Goal: Information Seeking & Learning: Learn about a topic

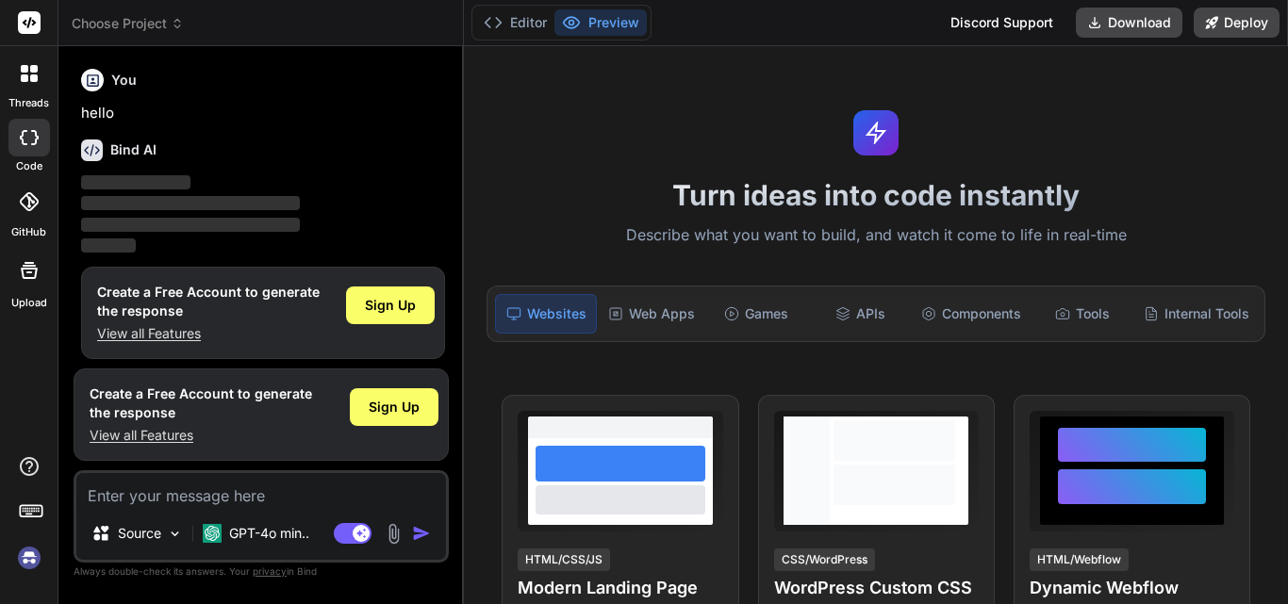
scroll to position [9, 0]
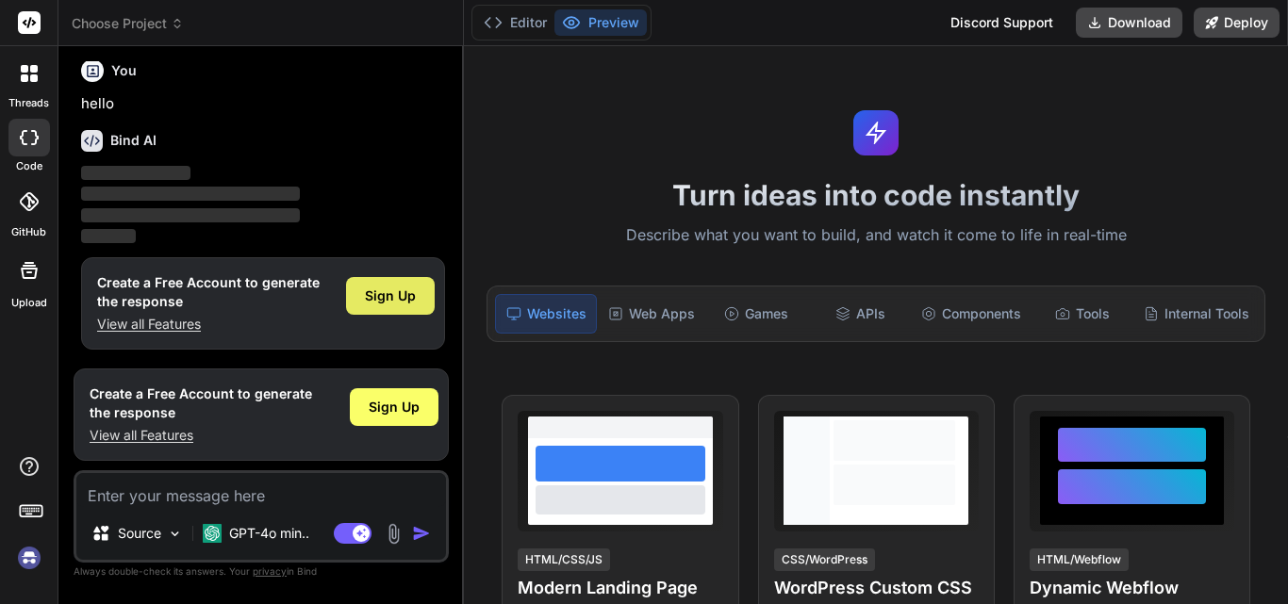
click at [407, 278] on div "Sign Up" at bounding box center [390, 296] width 89 height 38
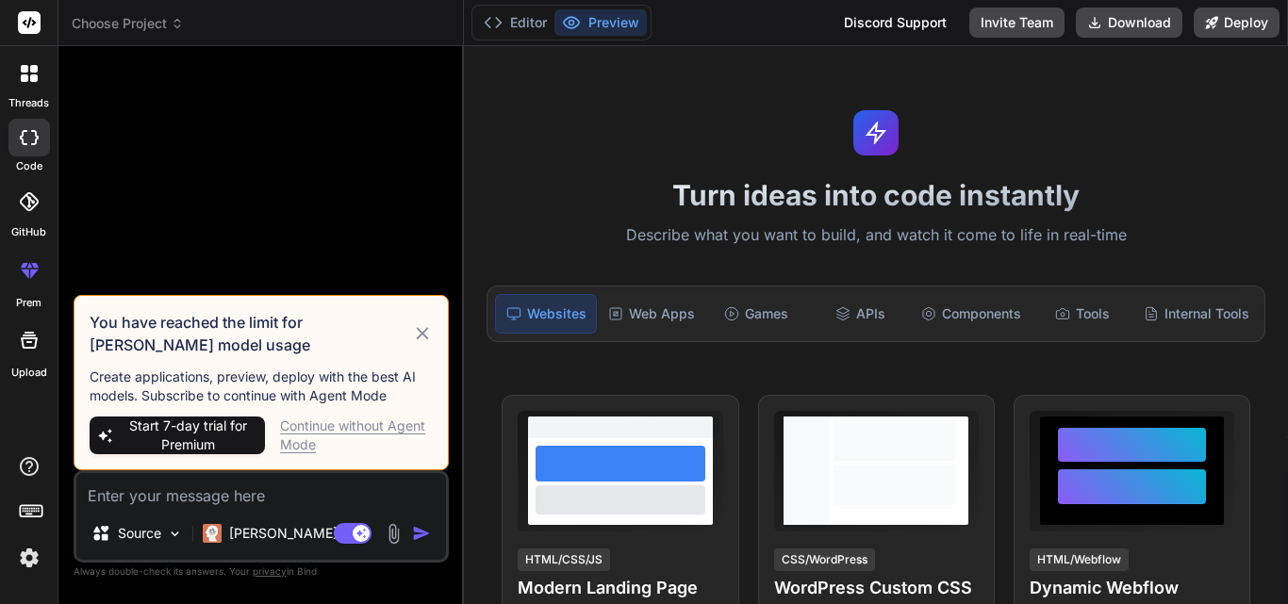
scroll to position [0, 0]
click at [257, 495] on textarea at bounding box center [260, 490] width 369 height 34
click at [428, 336] on icon at bounding box center [423, 333] width 22 height 23
type textarea "x"
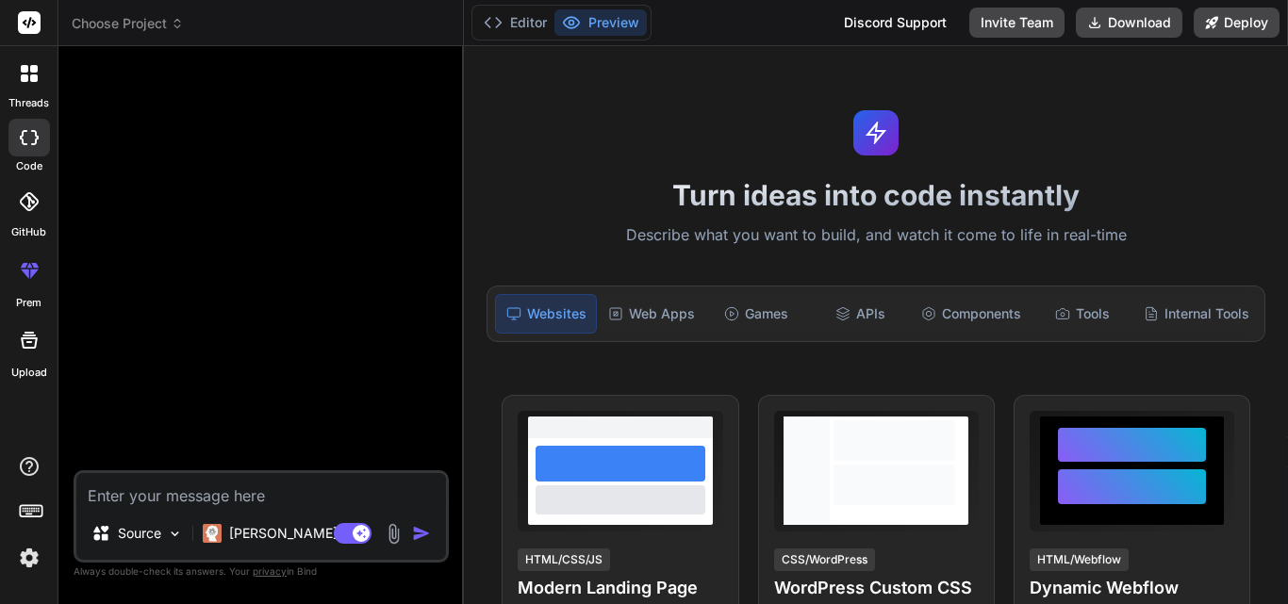
click at [249, 496] on textarea at bounding box center [260, 490] width 369 height 34
type textarea "h"
type textarea "x"
type textarea "hi"
type textarea "x"
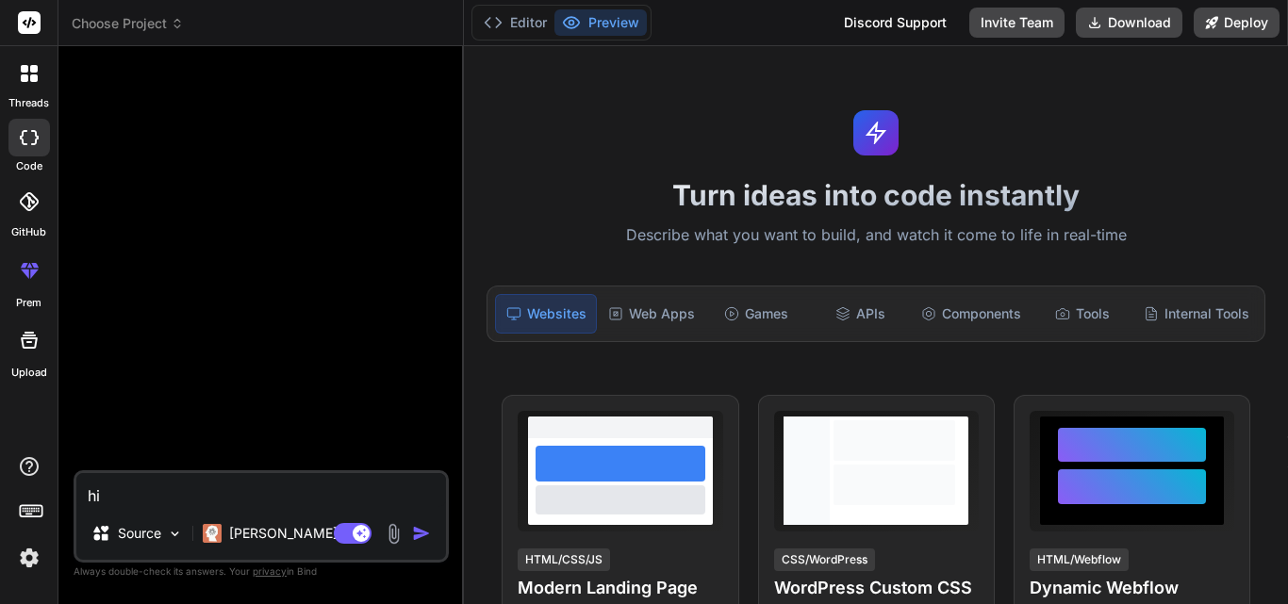
type textarea "hii"
type textarea "x"
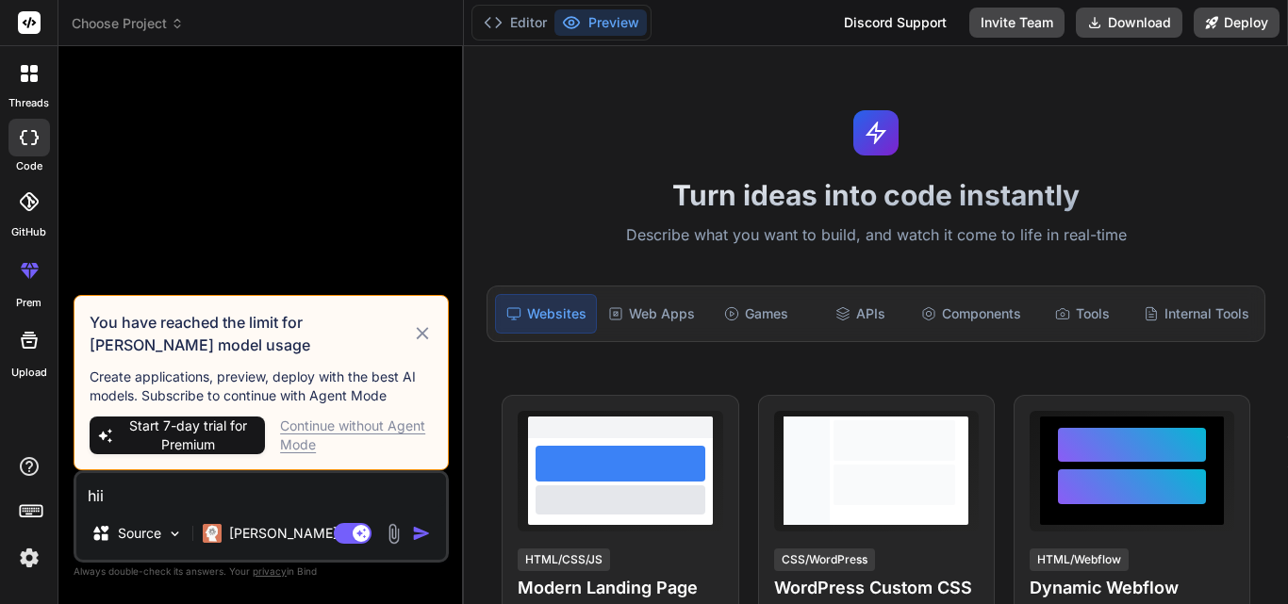
type textarea "hii"
click at [423, 329] on icon at bounding box center [423, 333] width 22 height 23
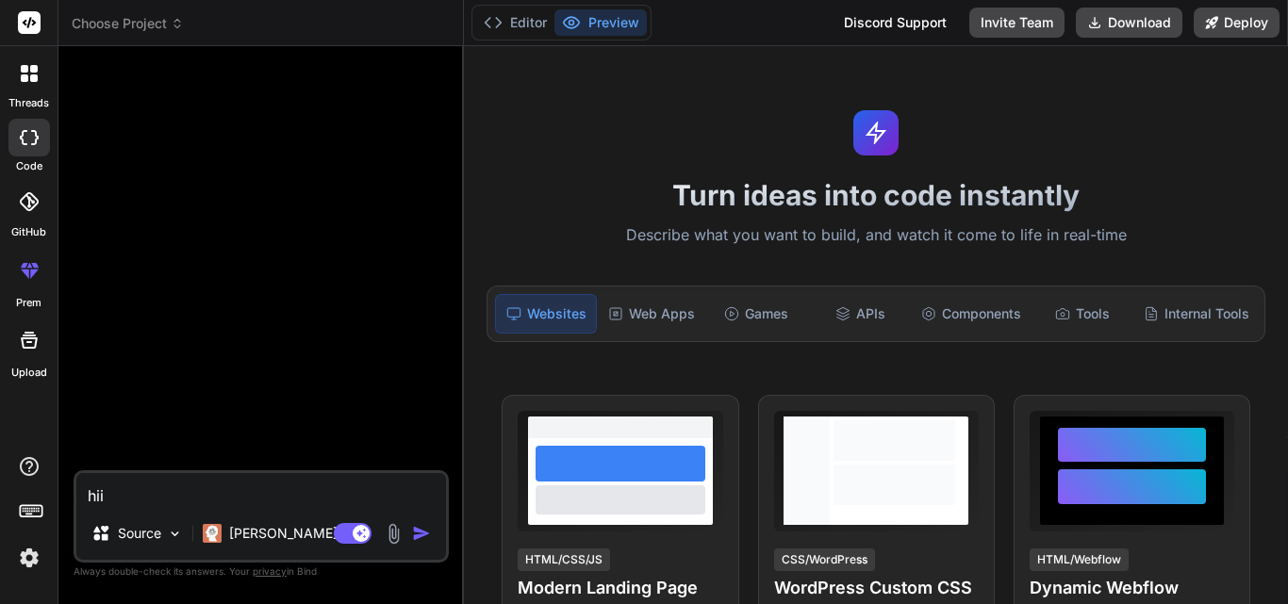
click at [420, 530] on img "button" at bounding box center [421, 533] width 19 height 19
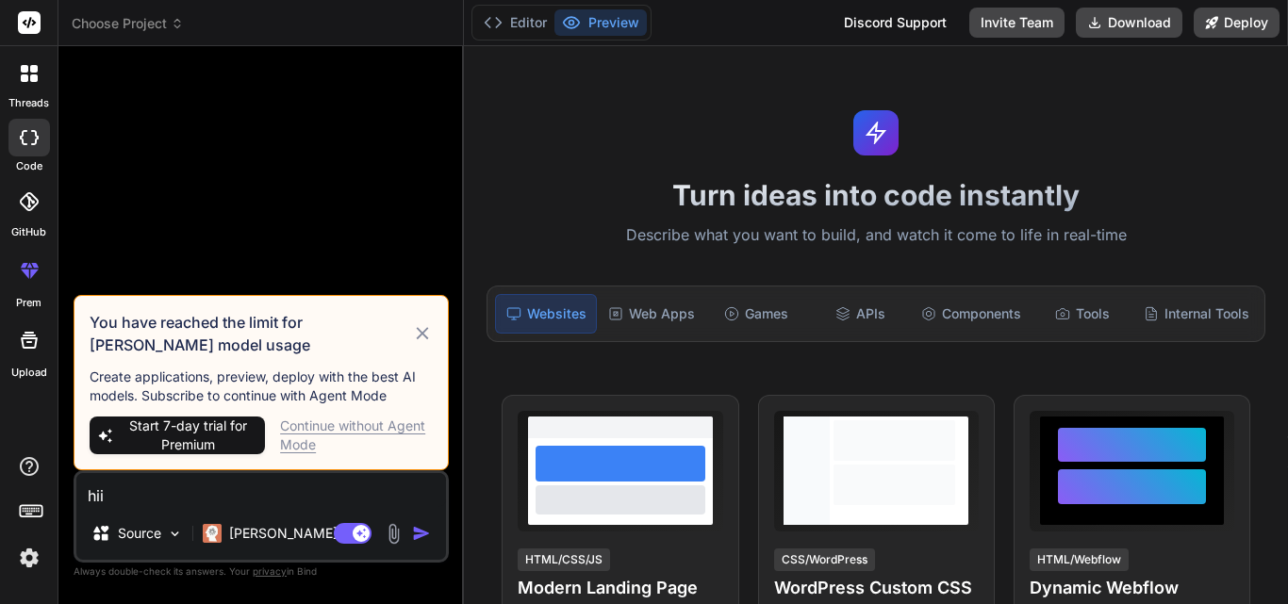
click at [378, 426] on div "Continue without Agent Mode" at bounding box center [356, 436] width 153 height 38
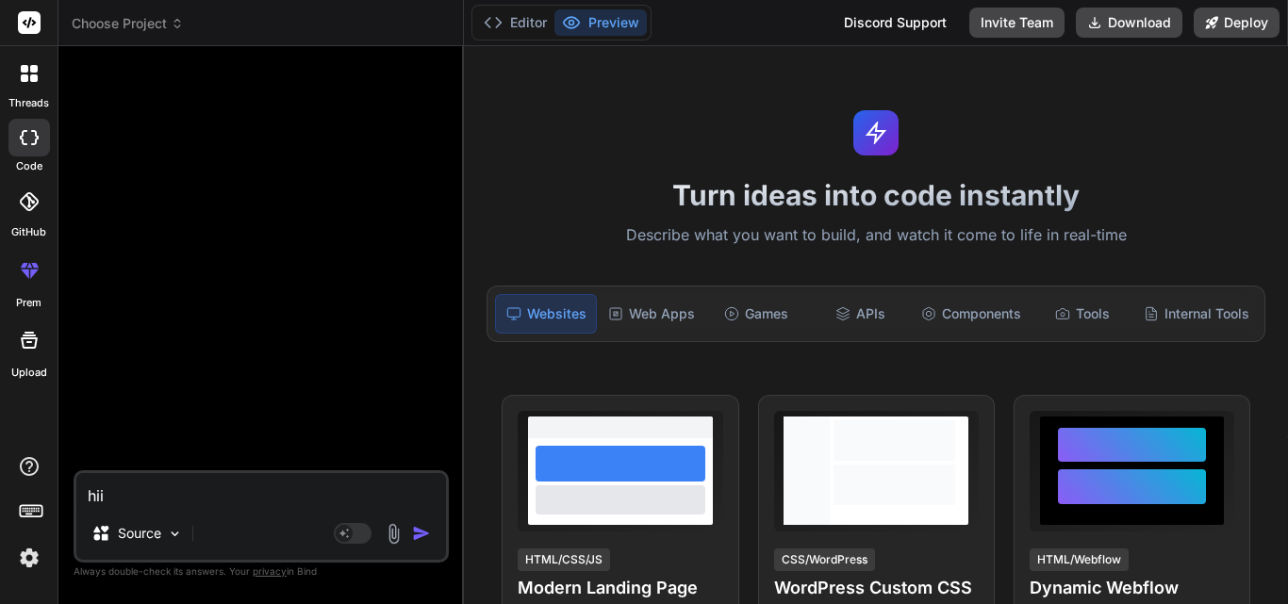
click at [421, 531] on img "button" at bounding box center [421, 533] width 19 height 19
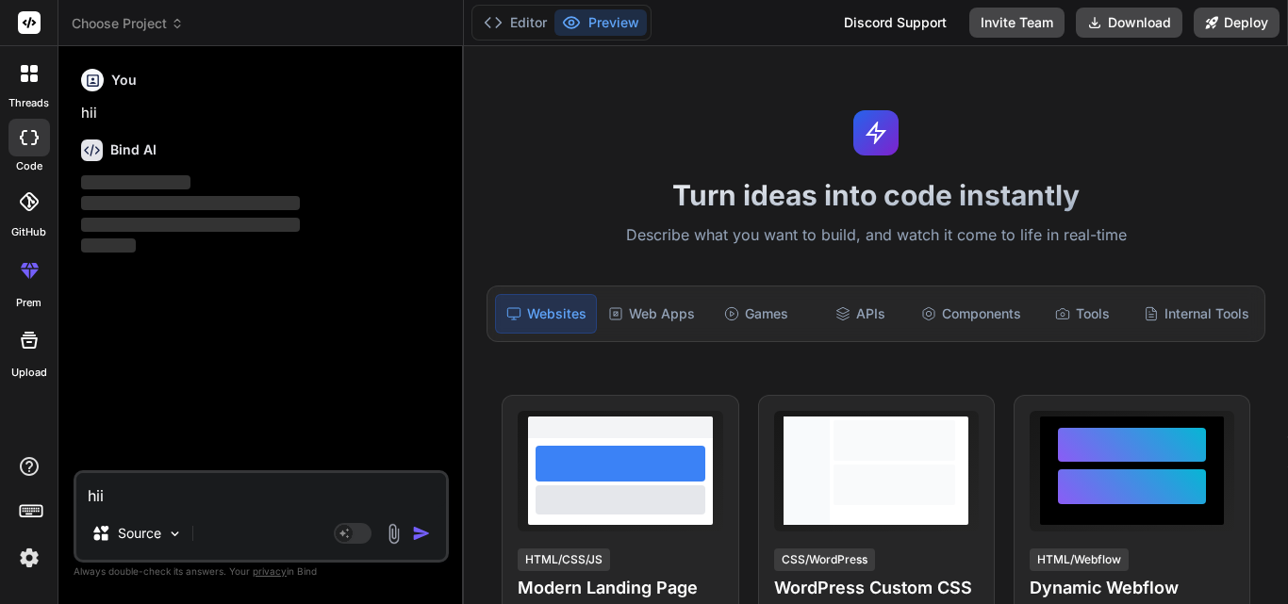
type textarea "x"
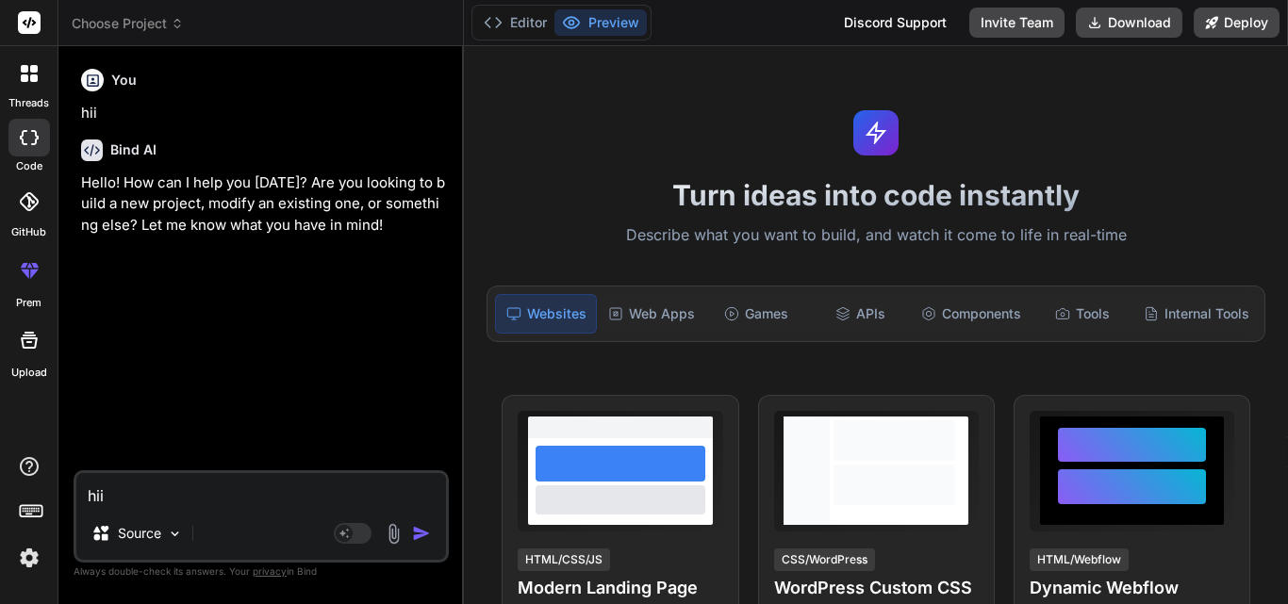
click at [211, 500] on textarea "hii" at bounding box center [260, 490] width 369 height 34
paste textarea "- Lo i DO si ametc adipisc ELITSED d Eiusmod, temp incid utlabo et dolo magna (…"
type textarea "- Lo i DO si ametc adipisc ELITSED d Eiusmod, temp incid utlabo et dolo magna (…"
type textarea "x"
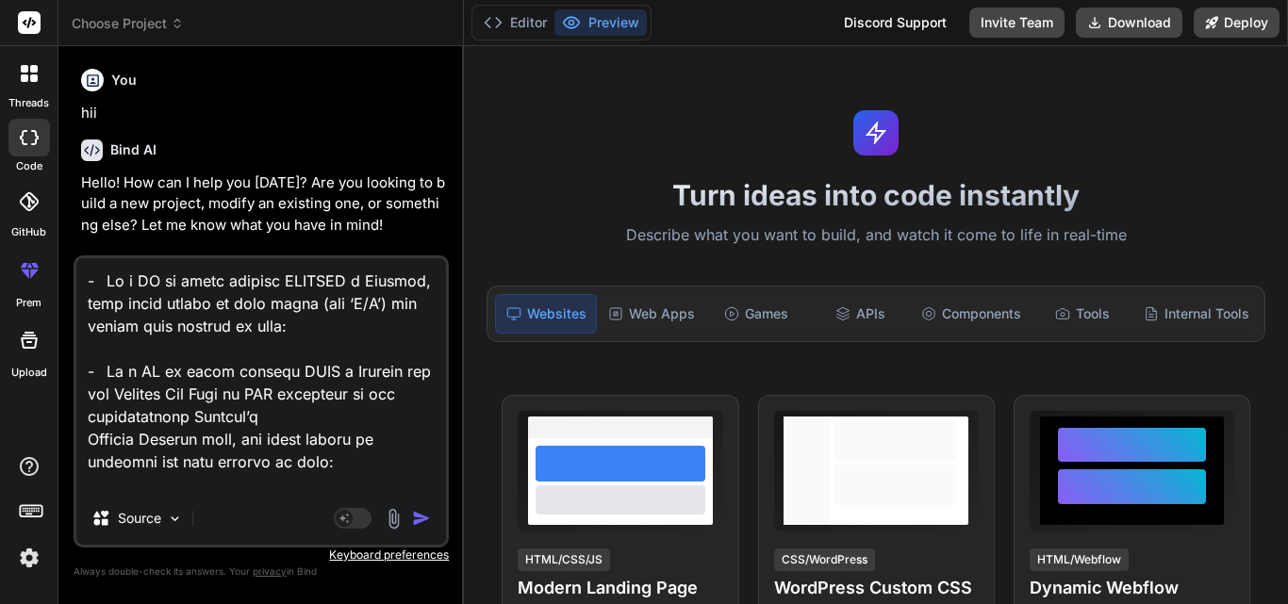
scroll to position [3418, 0]
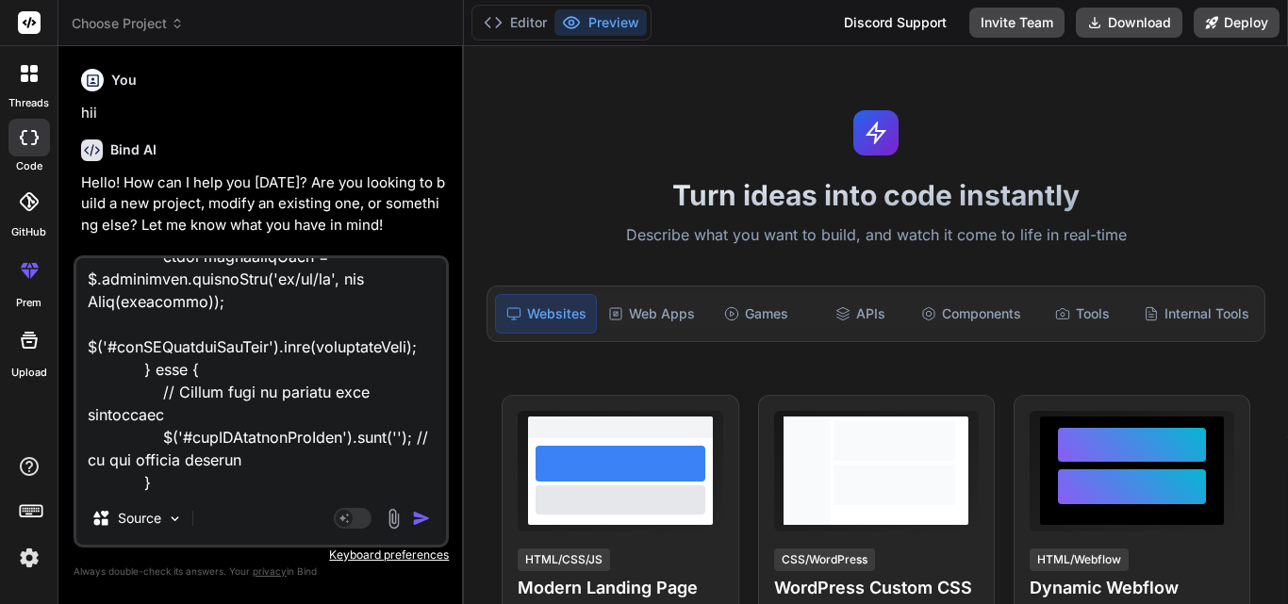
type textarea "- Lo i DO si ametc adipisc ELITSED d Eiusmod, temp incid utlabo et dolo magna (…"
click at [427, 521] on img "button" at bounding box center [421, 518] width 19 height 19
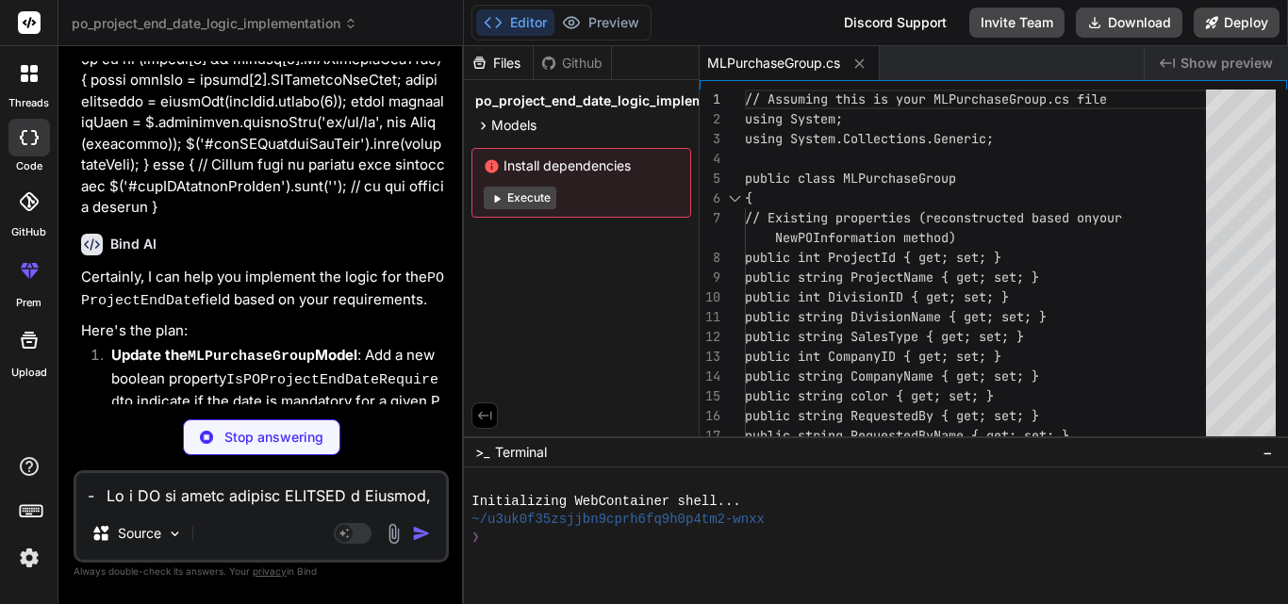
scroll to position [1574, 0]
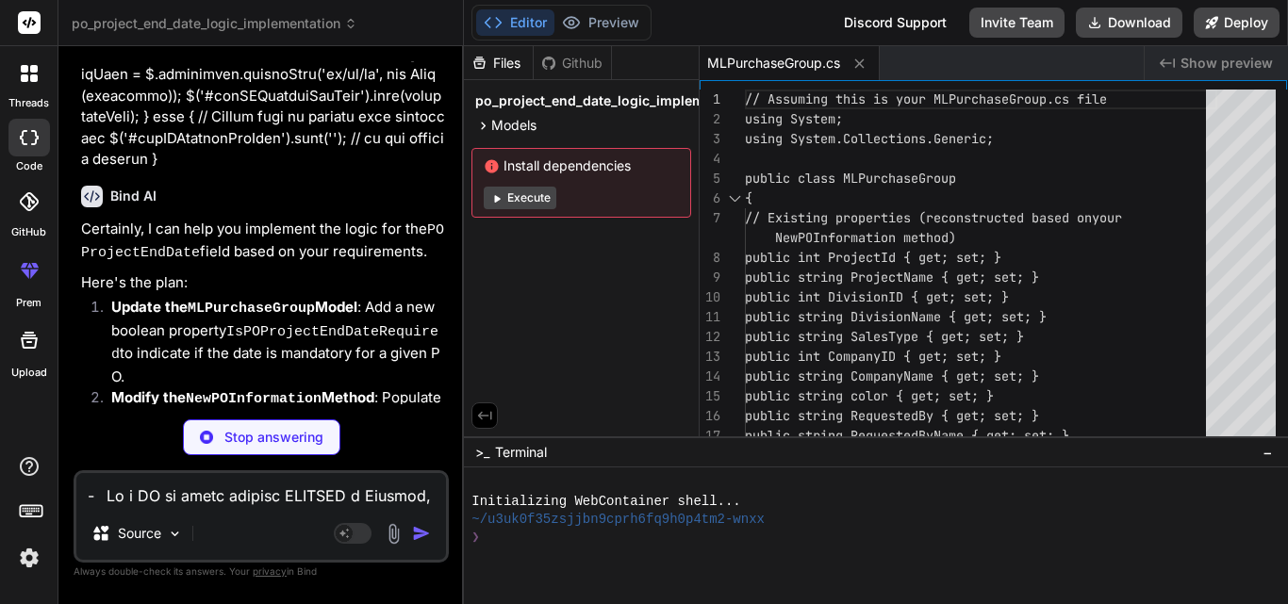
type textarea "x"
type textarea "} } }"
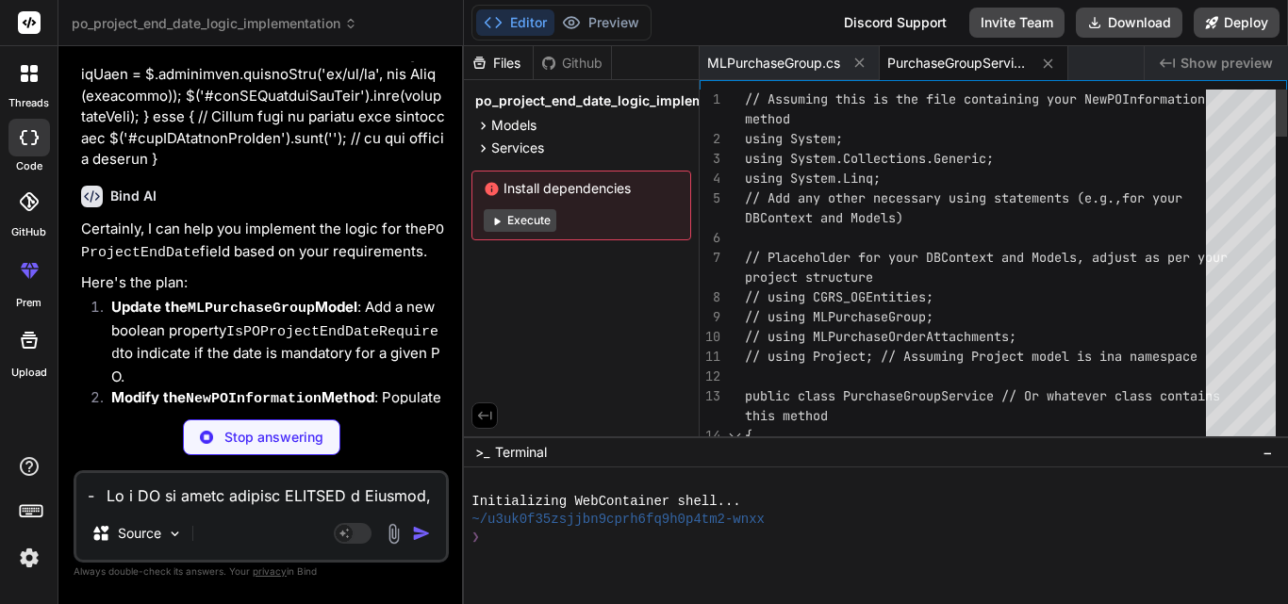
type textarea "x"
type textarea "<!-- Assuming this is part of your .cshtml or .aspx view page --> <div class="r…"
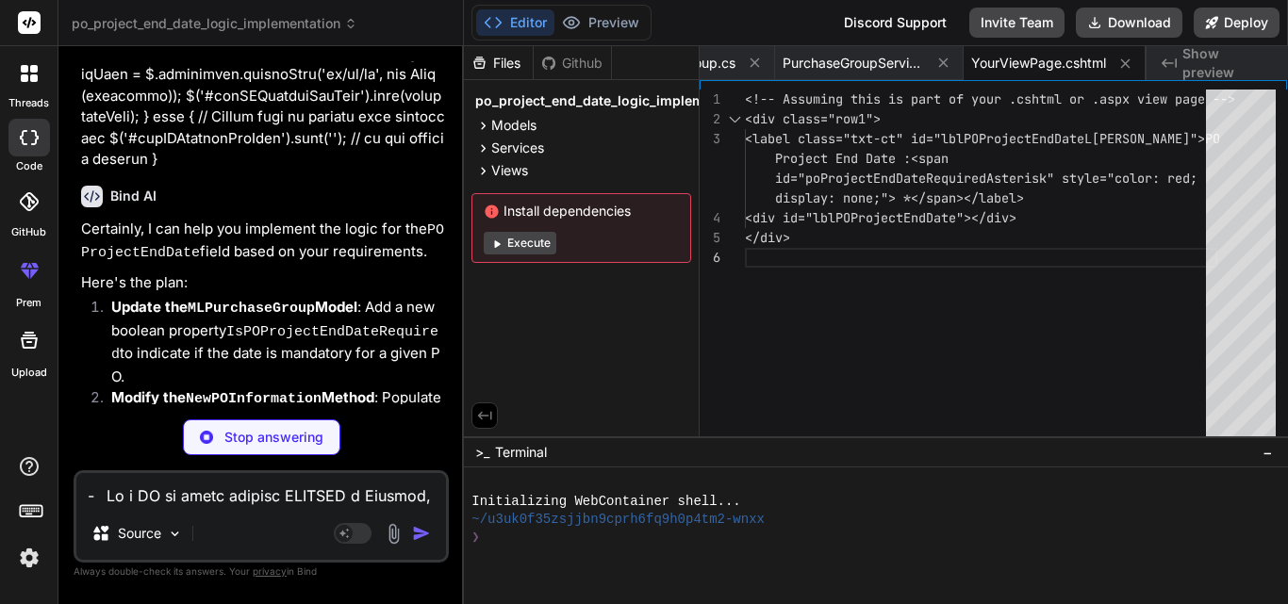
type textarea "x"
type textarea "padding: 2px; background-color: #ffebeb; } */"
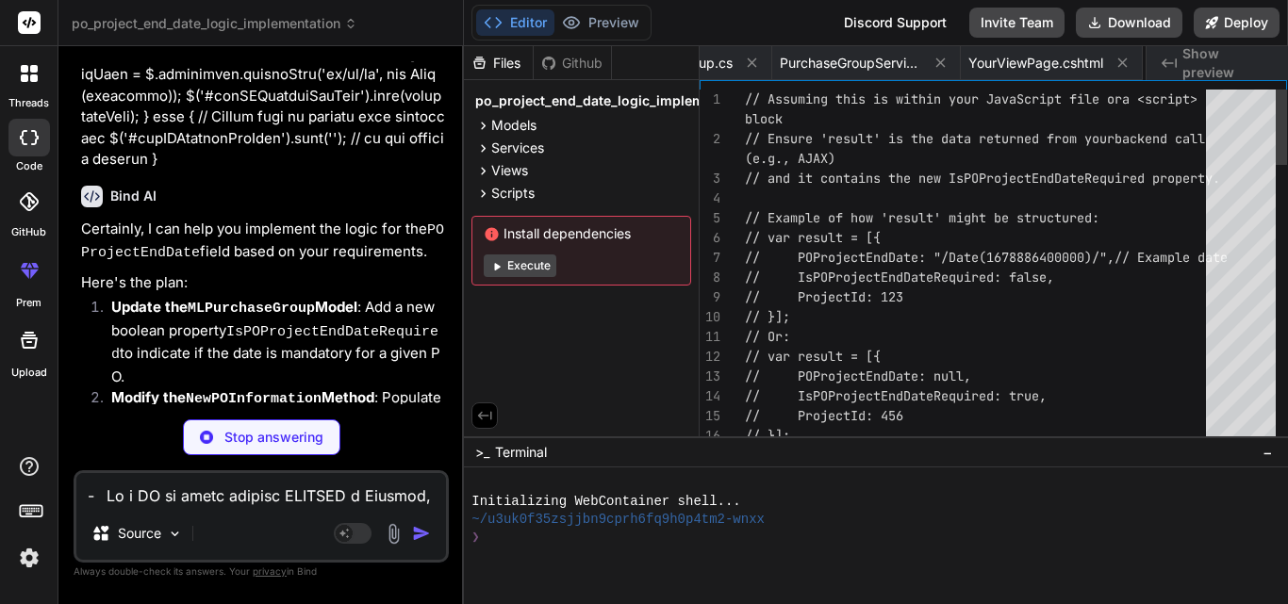
scroll to position [0, 255]
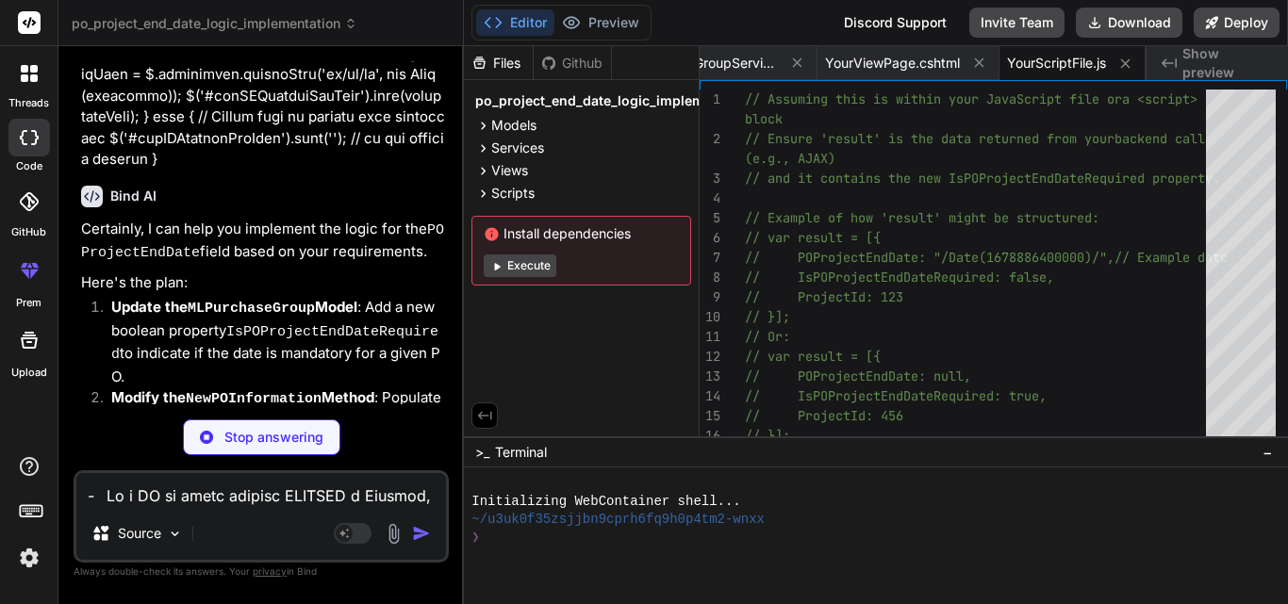
type textarea "x"
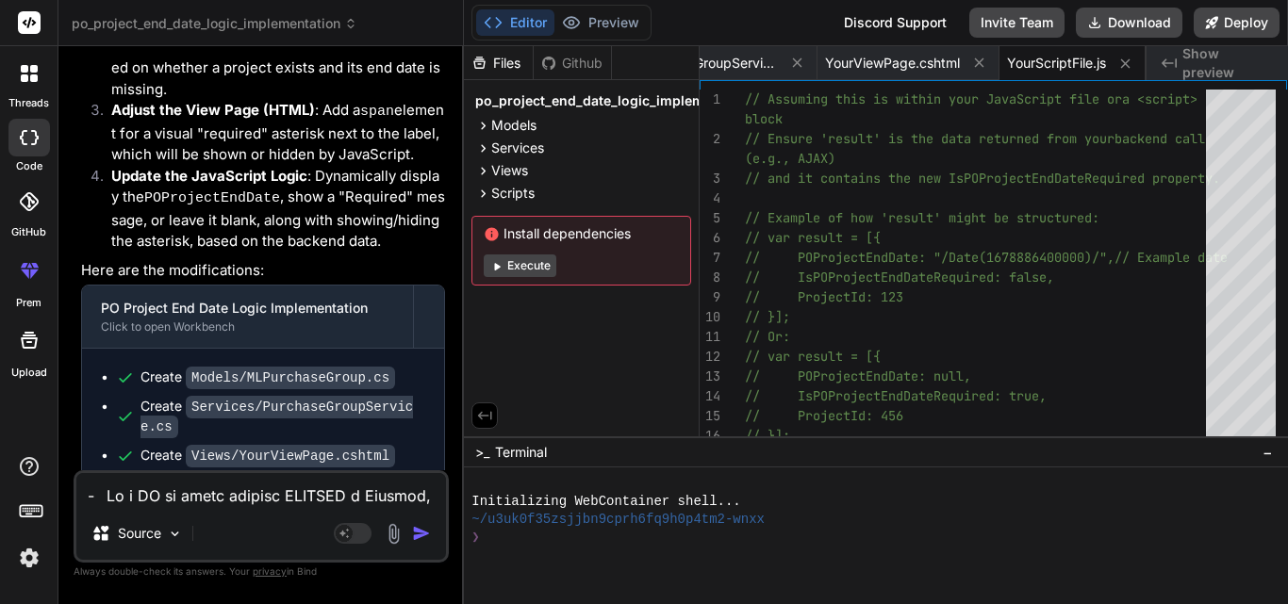
scroll to position [1951, 0]
click at [338, 366] on code "Models/MLPurchaseGroup.cs" at bounding box center [290, 377] width 209 height 23
click at [487, 124] on icon at bounding box center [483, 126] width 16 height 16
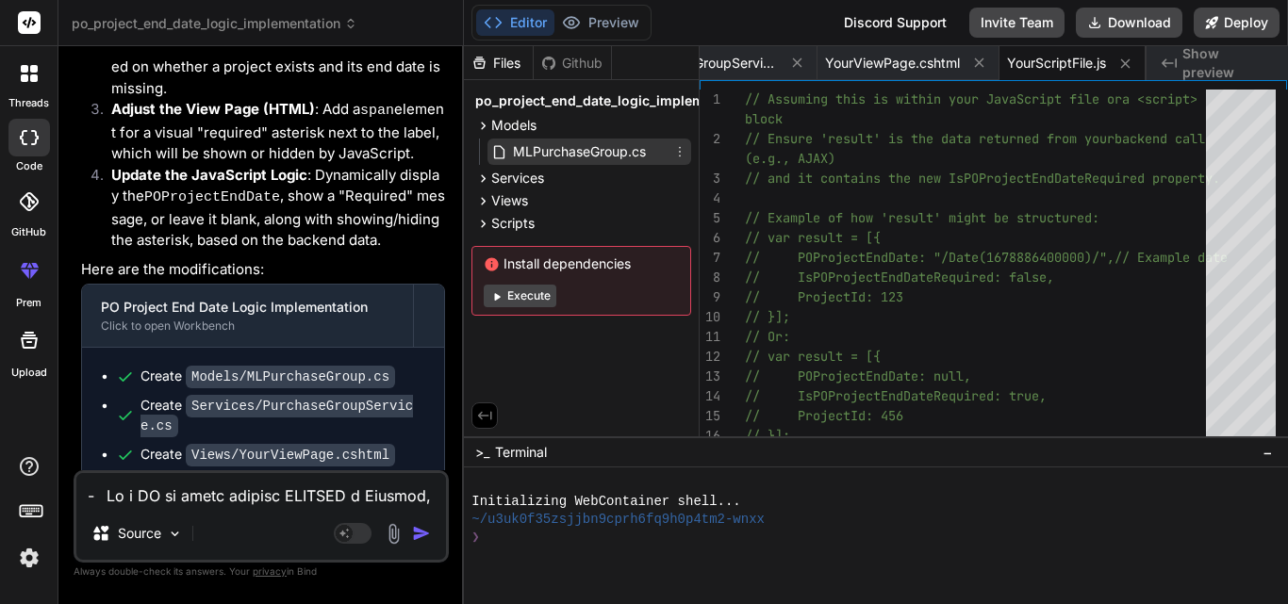
click at [608, 154] on span "MLPurchaseGroup.cs" at bounding box center [579, 151] width 137 height 23
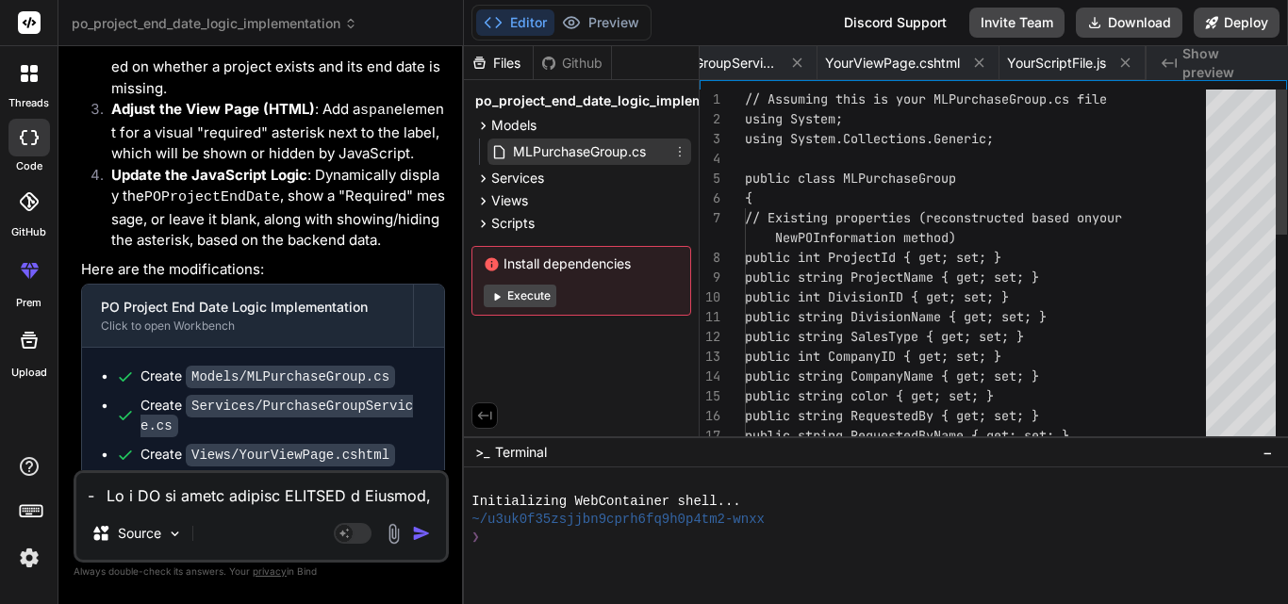
scroll to position [0, 0]
click at [608, 154] on span "MLPurchaseGroup.cs" at bounding box center [579, 151] width 137 height 23
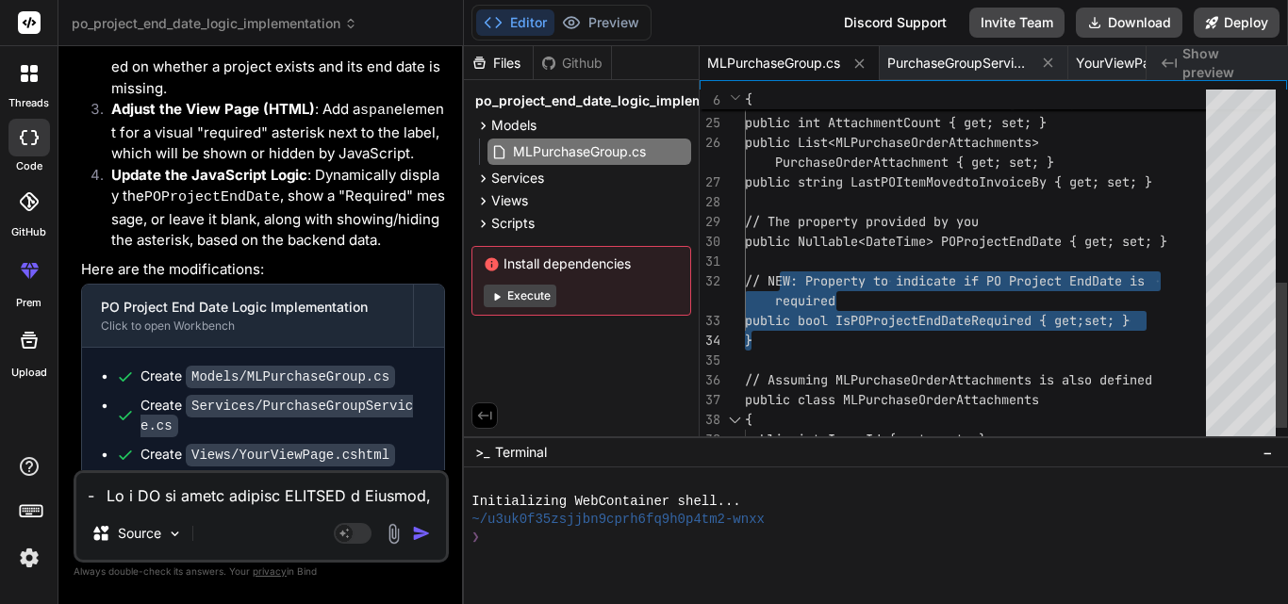
drag, startPoint x: 777, startPoint y: 281, endPoint x: 1212, endPoint y: 328, distance: 438.0
click at [1212, 328] on div "public decimal Markup { get; set; } public bool IsWOAssociatedWithPO { get; set…" at bounding box center [981, 53] width 472 height 871
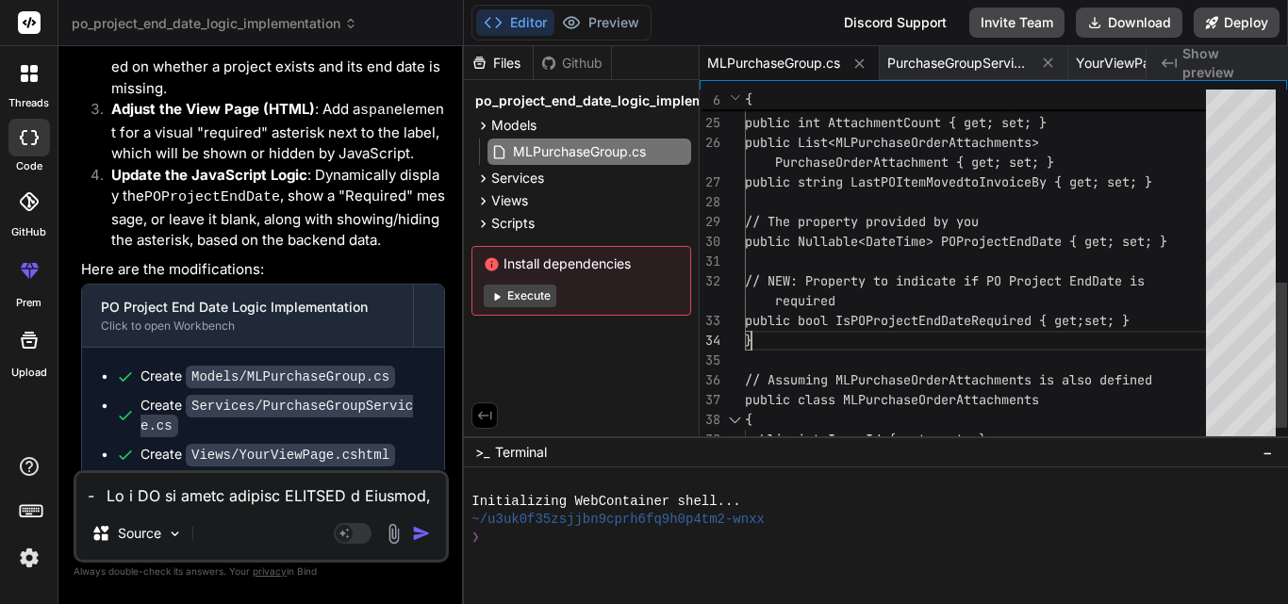
click at [1188, 337] on div "public decimal Markup { get; set; } public bool IsWOAssociatedWithPO { get; set…" at bounding box center [981, 53] width 472 height 871
drag, startPoint x: 1178, startPoint y: 325, endPoint x: 1107, endPoint y: 337, distance: 71.7
click at [1107, 337] on div "public decimal Markup { get; set; } public bool IsWOAssociatedWithPO { get; set…" at bounding box center [981, 53] width 472 height 871
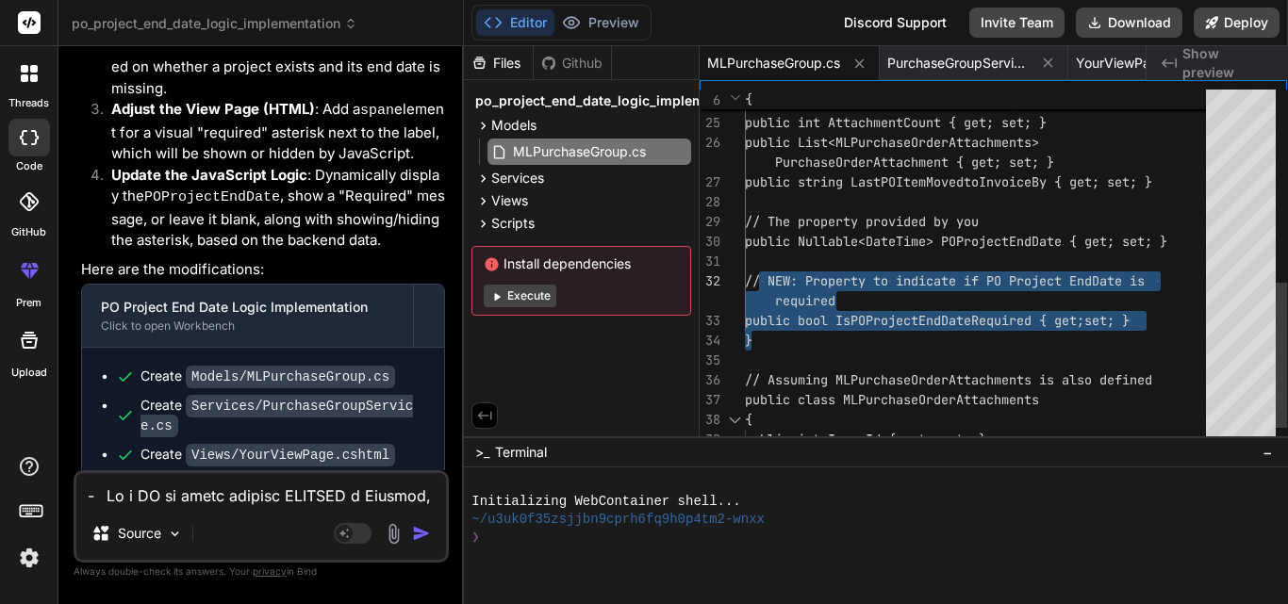
drag, startPoint x: 750, startPoint y: 341, endPoint x: 759, endPoint y: 266, distance: 75.9
click at [759, 266] on div "public decimal Markup { get; set; } public bool IsWOAssociatedWithPO { get; set…" at bounding box center [981, 53] width 472 height 871
click at [1042, 373] on div "public decimal Markup { get; set; } public bool IsWOAssociatedWithPO { get; set…" at bounding box center [981, 53] width 472 height 871
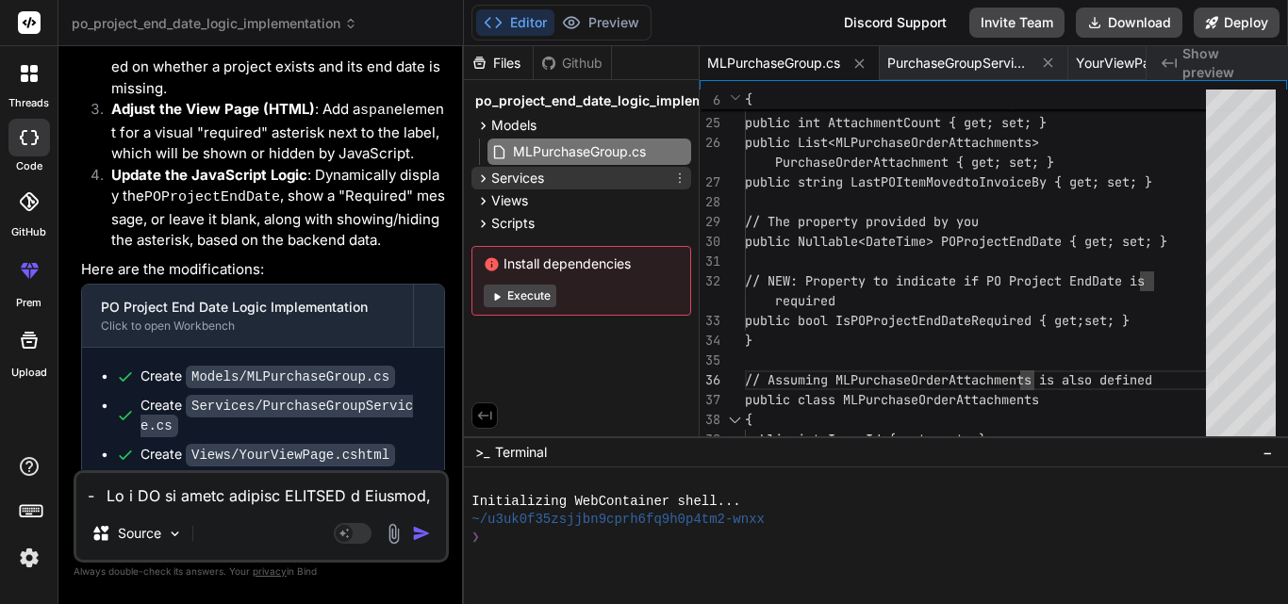
click at [523, 179] on span "Services" at bounding box center [517, 178] width 53 height 19
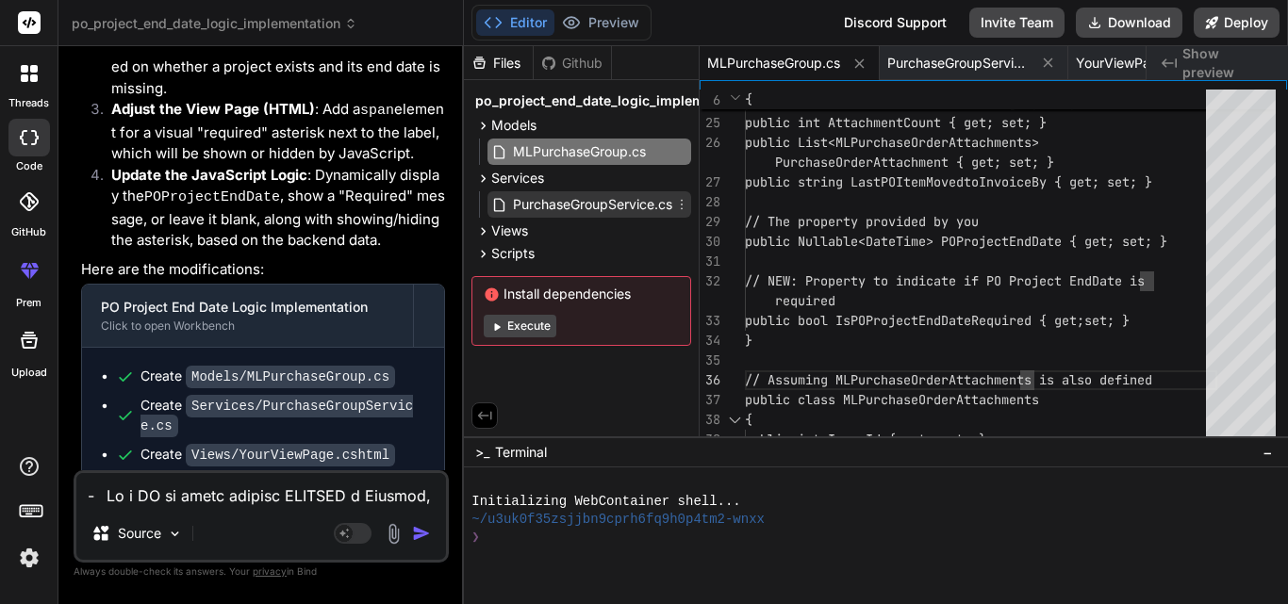
click at [573, 204] on span "PurchaseGroupService.cs" at bounding box center [592, 204] width 163 height 23
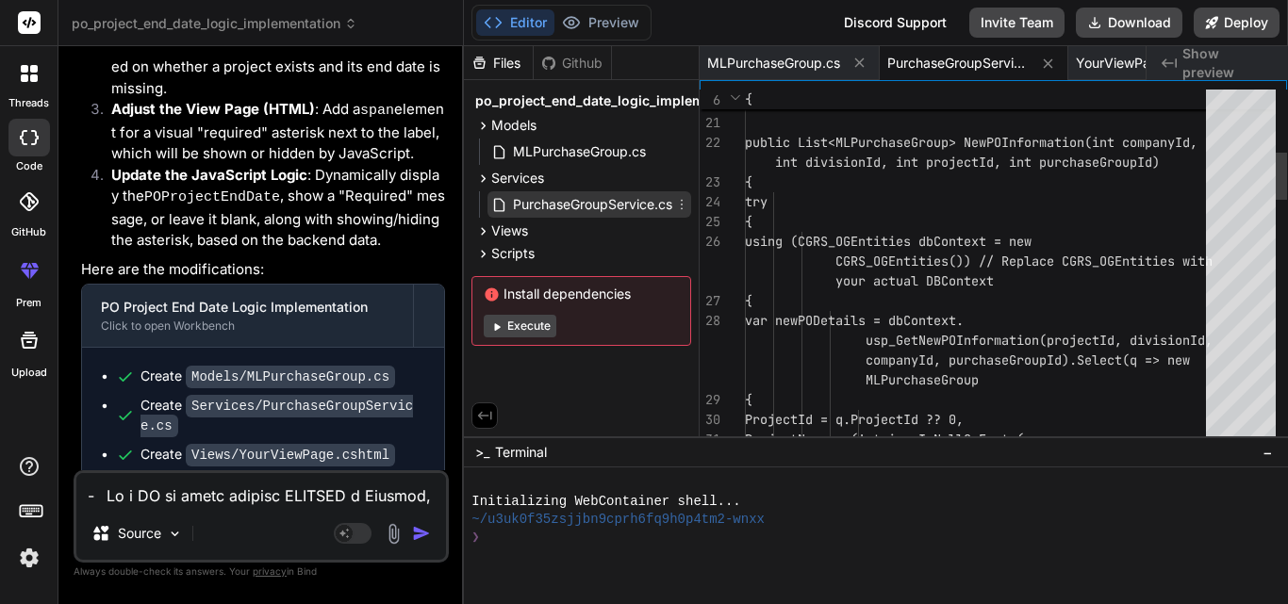
click at [573, 204] on span "PurchaseGroupService.cs" at bounding box center [592, 204] width 163 height 23
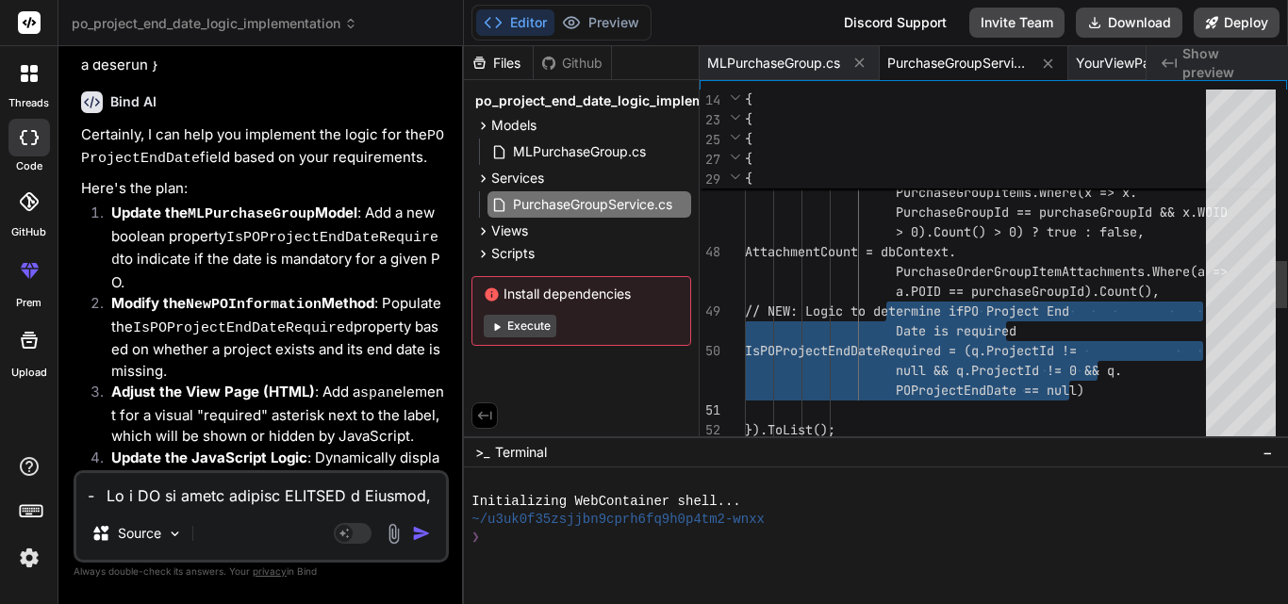
drag, startPoint x: 902, startPoint y: 307, endPoint x: 1115, endPoint y: 400, distance: 232.2
click at [1115, 400] on div "null && q.IsProposal == 0) ? dbContext. Projects.Where(x => x.ProjectID == q. P…" at bounding box center [981, 143] width 472 height 2652
click at [1049, 404] on div "null && q.IsProposal == 0) ? dbContext. Projects.Where(x => x.ProjectID == q. P…" at bounding box center [981, 143] width 472 height 2652
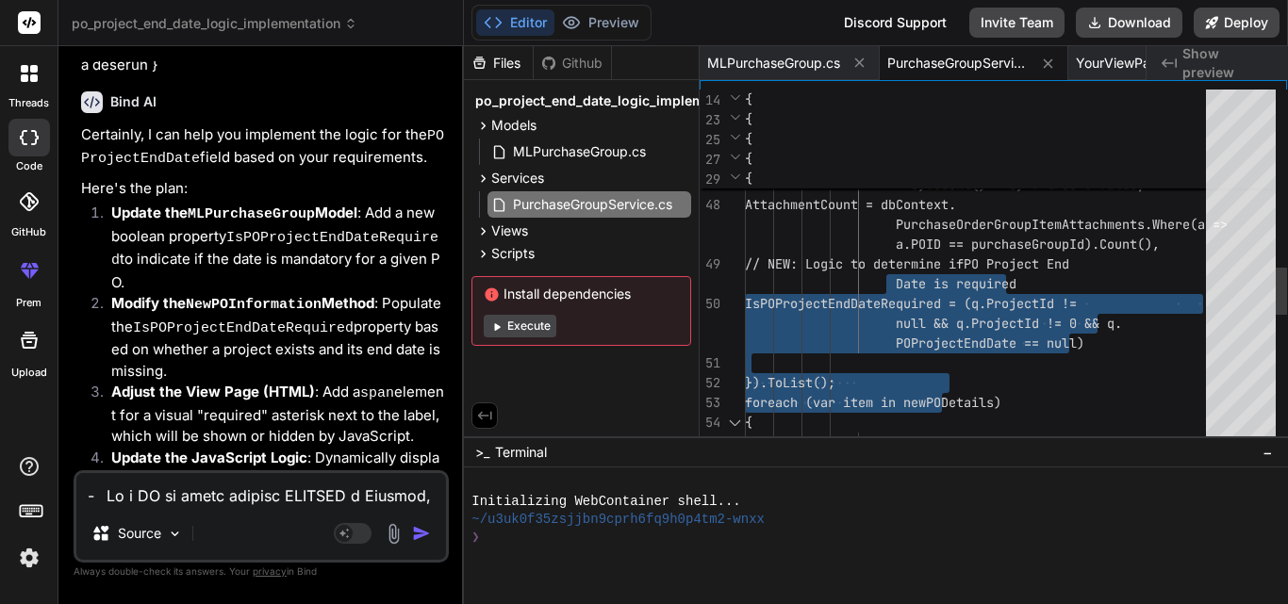
drag, startPoint x: 962, startPoint y: 389, endPoint x: 851, endPoint y: 284, distance: 153.3
click at [851, 284] on div "ProjectId).FirstOrDefault().MarkupPerc ?? 0 : 0, IsWOAssociatedWithPO = (dbCont…" at bounding box center [981, 96] width 472 height 2652
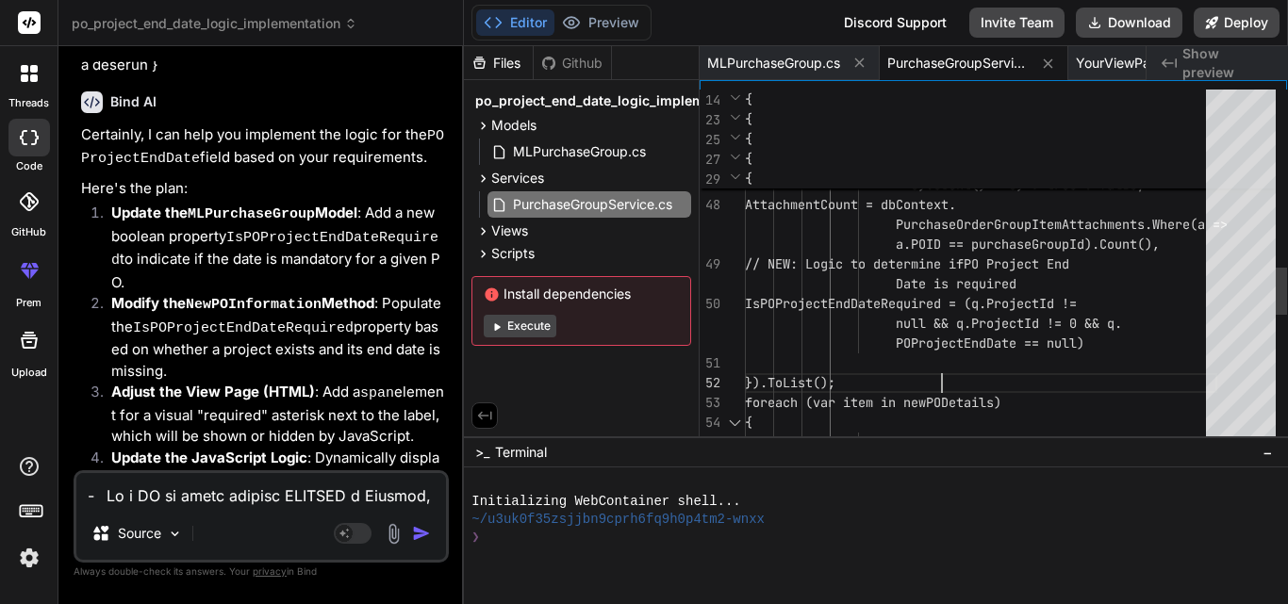
click at [967, 382] on div "ProjectId).FirstOrDefault().MarkupPerc ?? 0 : 0, IsWOAssociatedWithPO = (dbCont…" at bounding box center [981, 96] width 472 height 2652
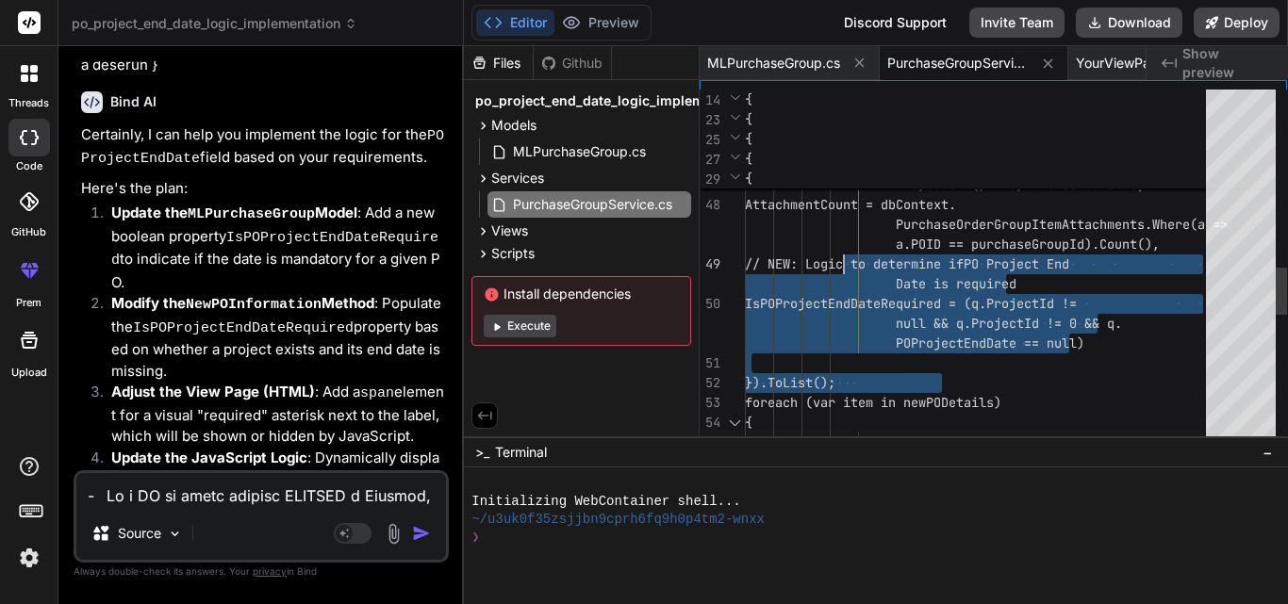
drag, startPoint x: 967, startPoint y: 382, endPoint x: 844, endPoint y: 249, distance: 181.4
click at [844, 249] on div "ProjectId).FirstOrDefault().MarkupPerc ?? 0 : 0, IsWOAssociatedWithPO = (dbCont…" at bounding box center [981, 96] width 472 height 2652
click at [904, 378] on div "ProjectId).FirstOrDefault().MarkupPerc ?? 0 : 0, IsWOAssociatedWithPO = (dbCont…" at bounding box center [981, 96] width 472 height 2652
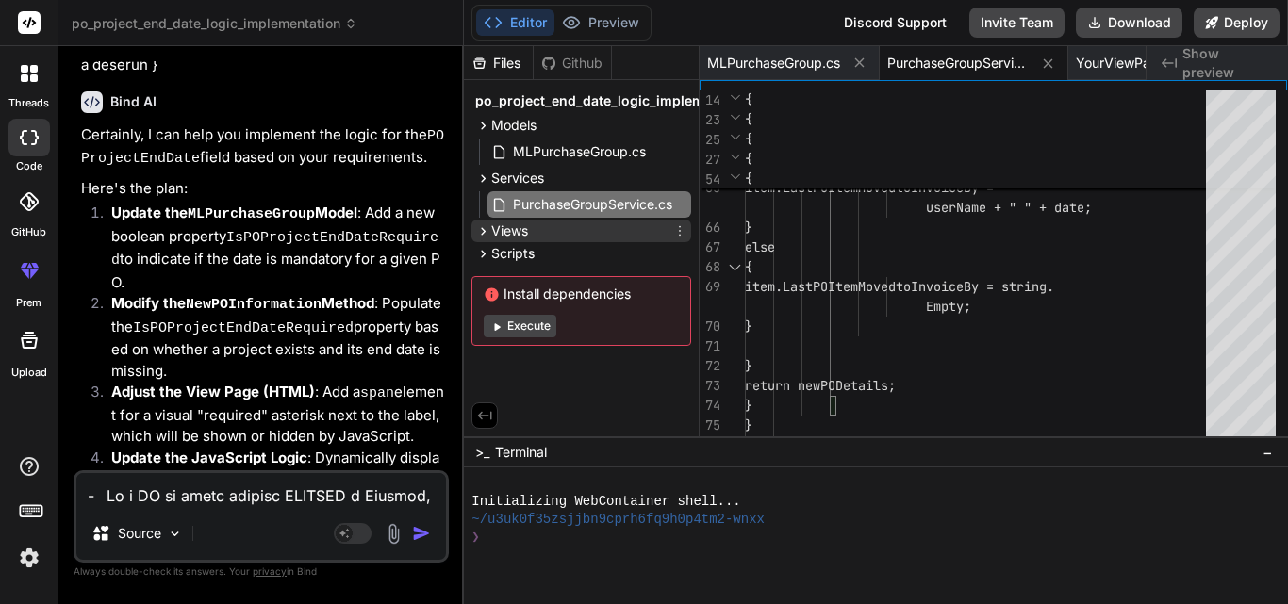
click at [483, 231] on icon at bounding box center [483, 231] width 16 height 16
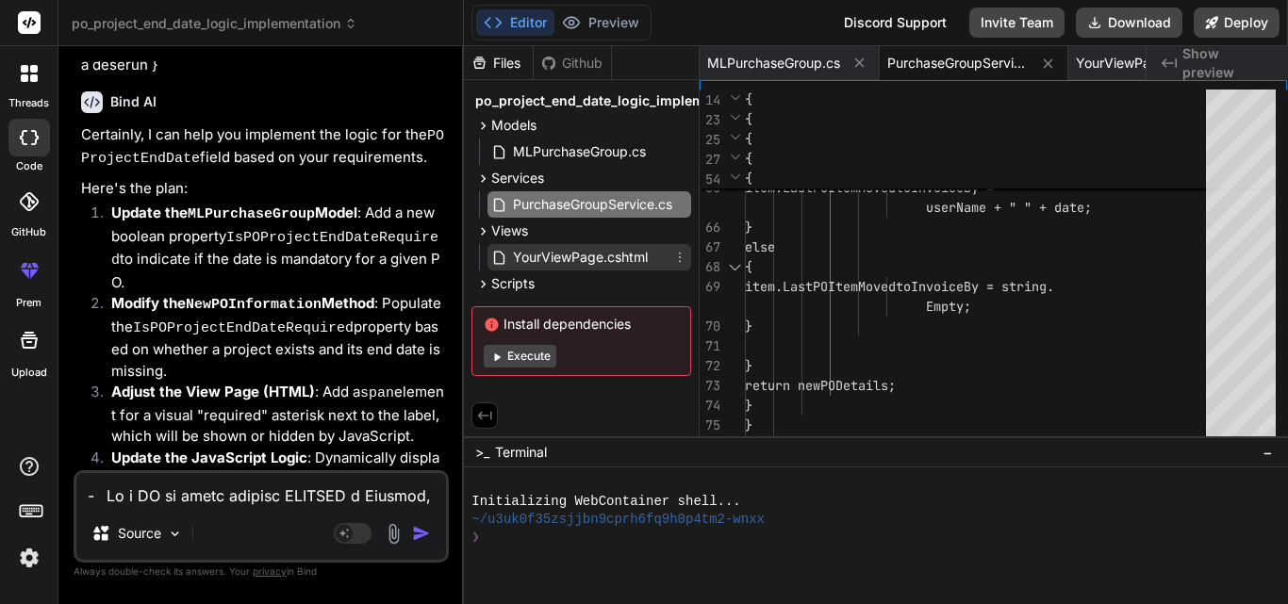
click at [544, 256] on span "YourViewPage.cshtml" at bounding box center [580, 257] width 139 height 23
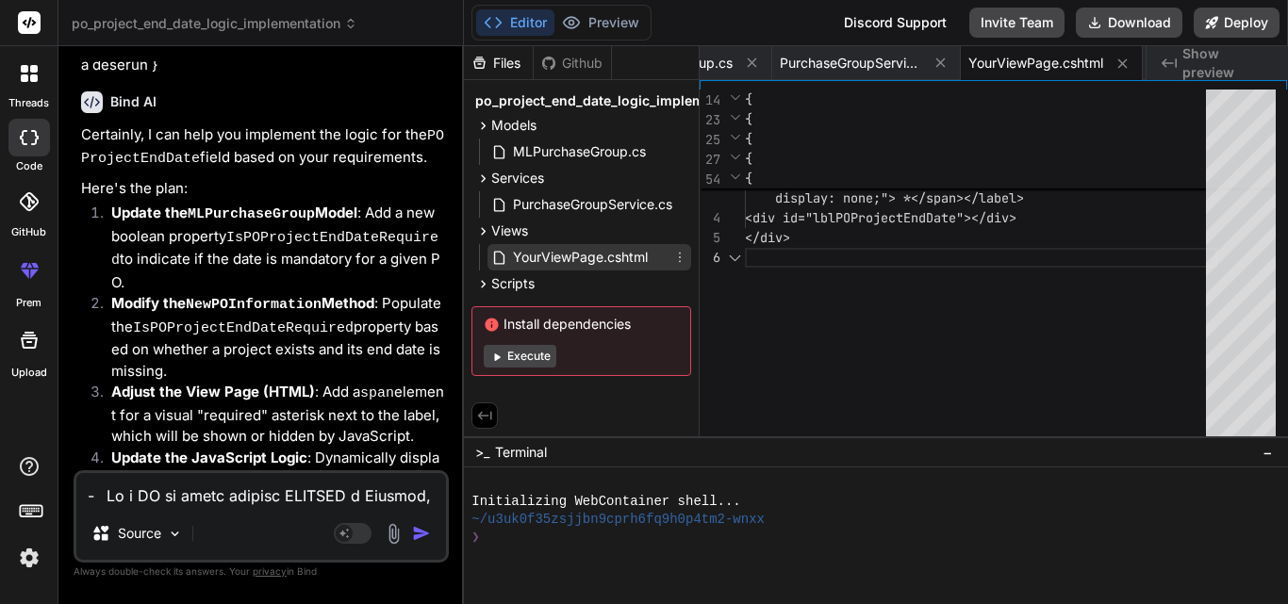
click at [544, 256] on span "YourViewPage.cshtml" at bounding box center [580, 257] width 139 height 23
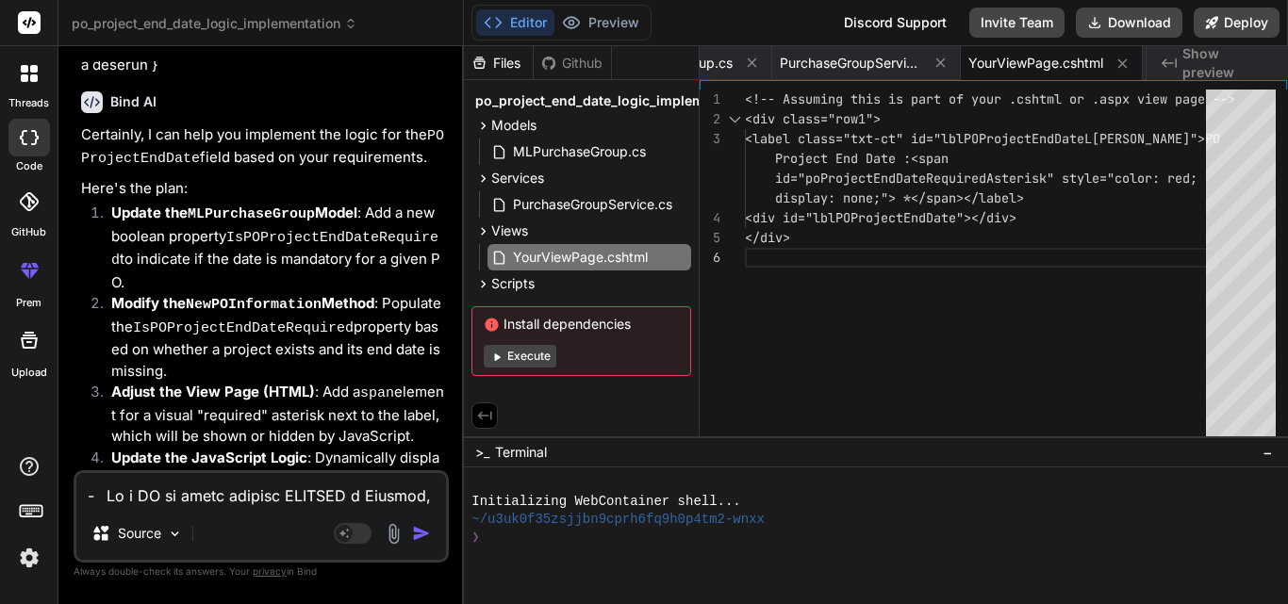
scroll to position [0, 0]
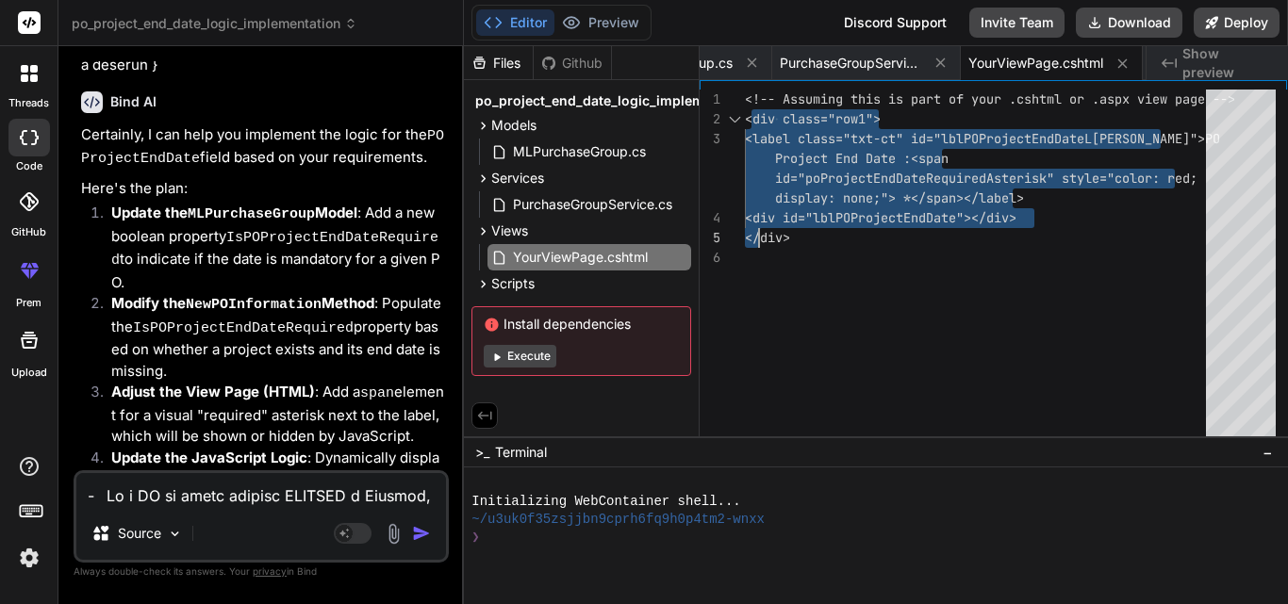
drag, startPoint x: 748, startPoint y: 118, endPoint x: 760, endPoint y: 221, distance: 104.3
click at [760, 221] on div "<!-- Assuming this is part of your .cshtml or .asp x view page --> <div class="…" at bounding box center [981, 268] width 472 height 356
drag, startPoint x: 802, startPoint y: 248, endPoint x: 741, endPoint y: 106, distance: 155.0
click at [745, 106] on div "<!-- Assuming this is part of your .cshtml or .asp x view page --> <div class="…" at bounding box center [981, 268] width 472 height 356
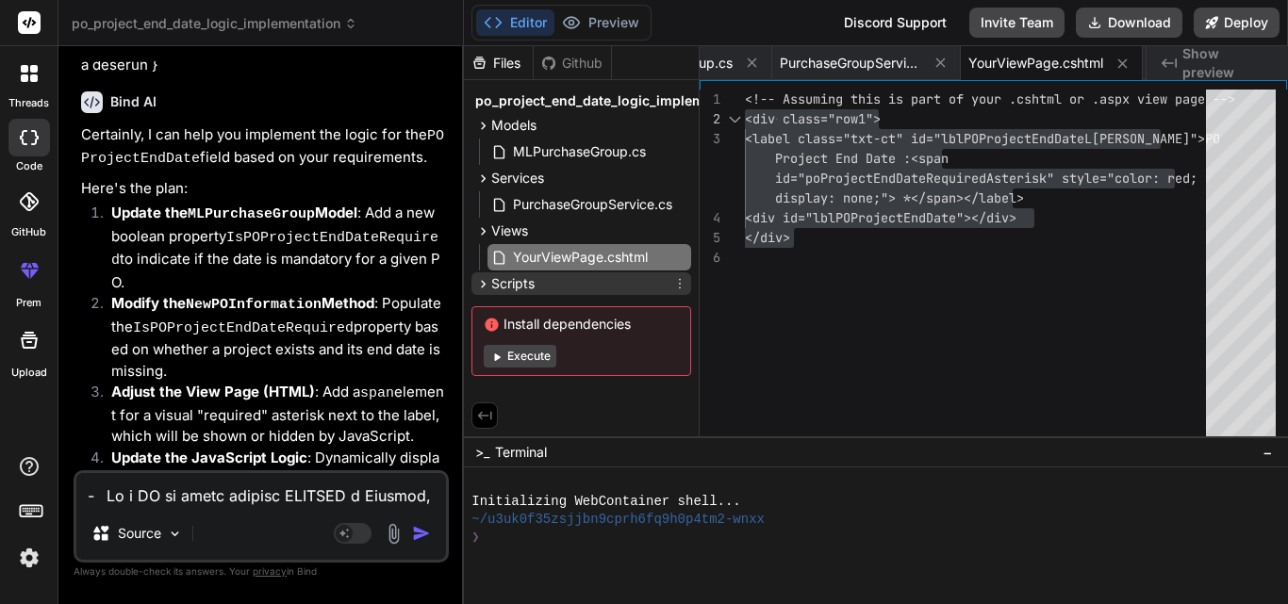
click at [525, 279] on span "Scripts" at bounding box center [512, 283] width 43 height 19
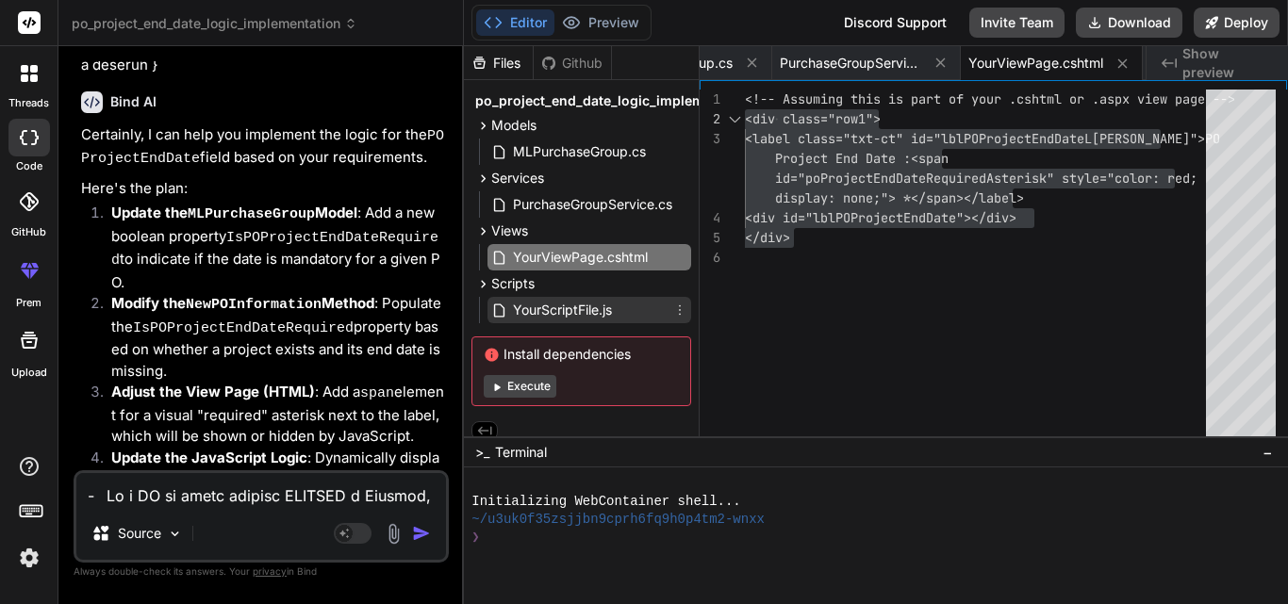
click at [566, 317] on span "YourScriptFile.js" at bounding box center [562, 310] width 103 height 23
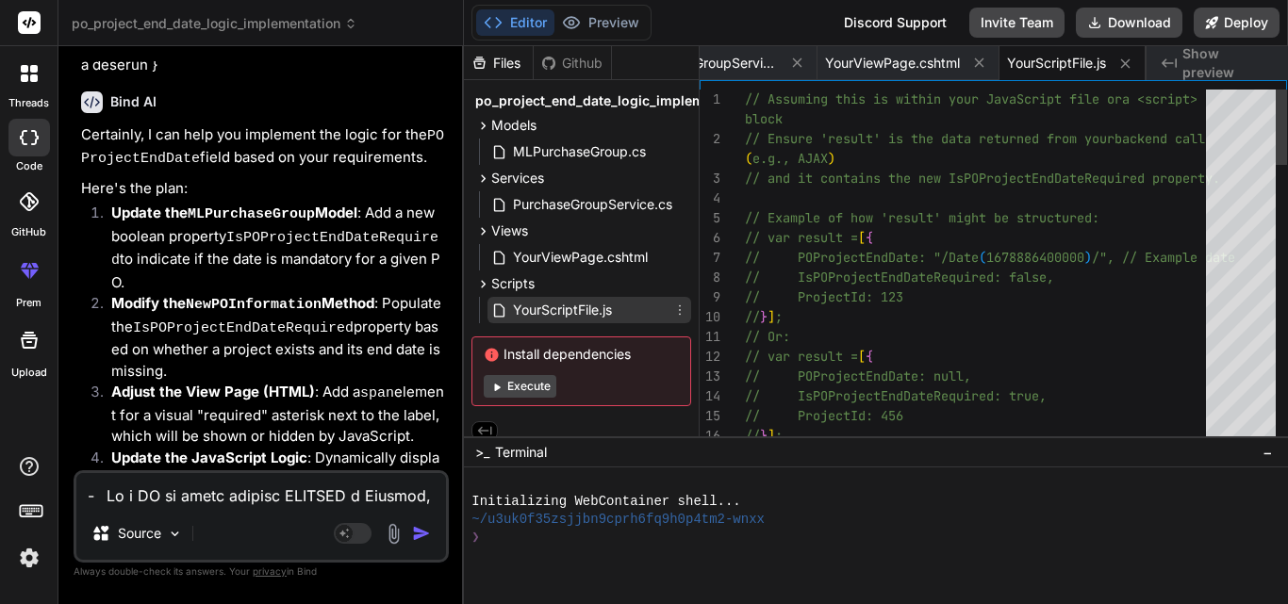
click at [566, 317] on span "YourScriptFile.js" at bounding box center [562, 310] width 103 height 23
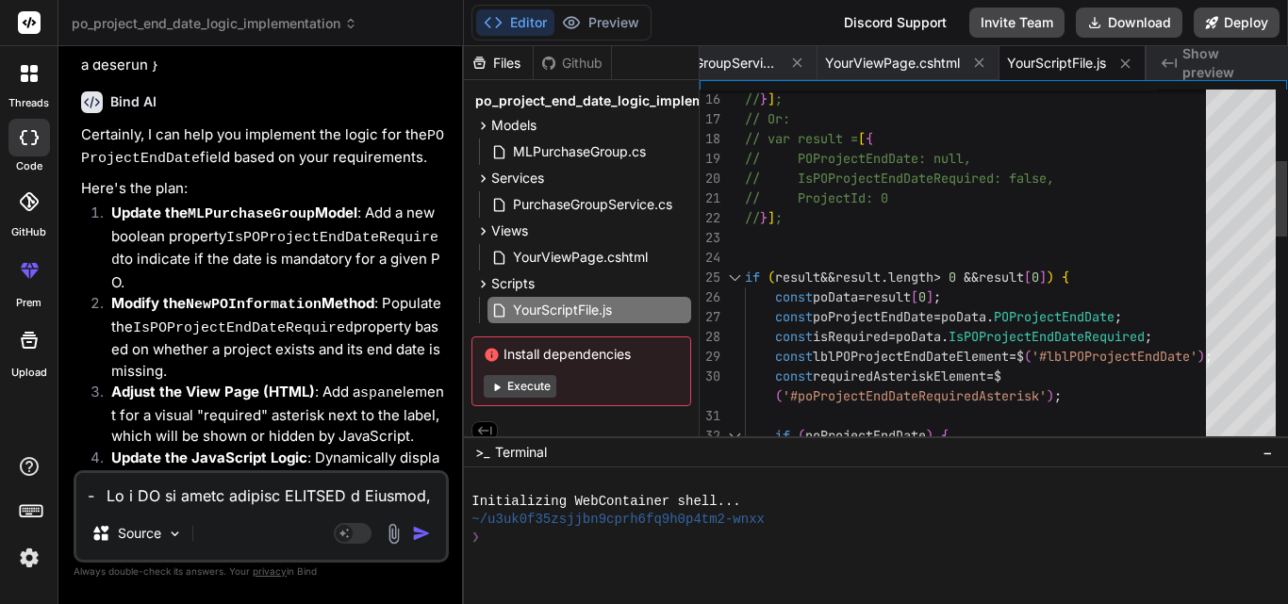
drag, startPoint x: 744, startPoint y: 275, endPoint x: 754, endPoint y: 306, distance: 32.8
click at [754, 306] on div "16 17 18 19 20 21 22 23 24 25 26 27 28 29 30 31 32 // } ] ; // Or: // var resul…" at bounding box center [992, 268] width 587 height 356
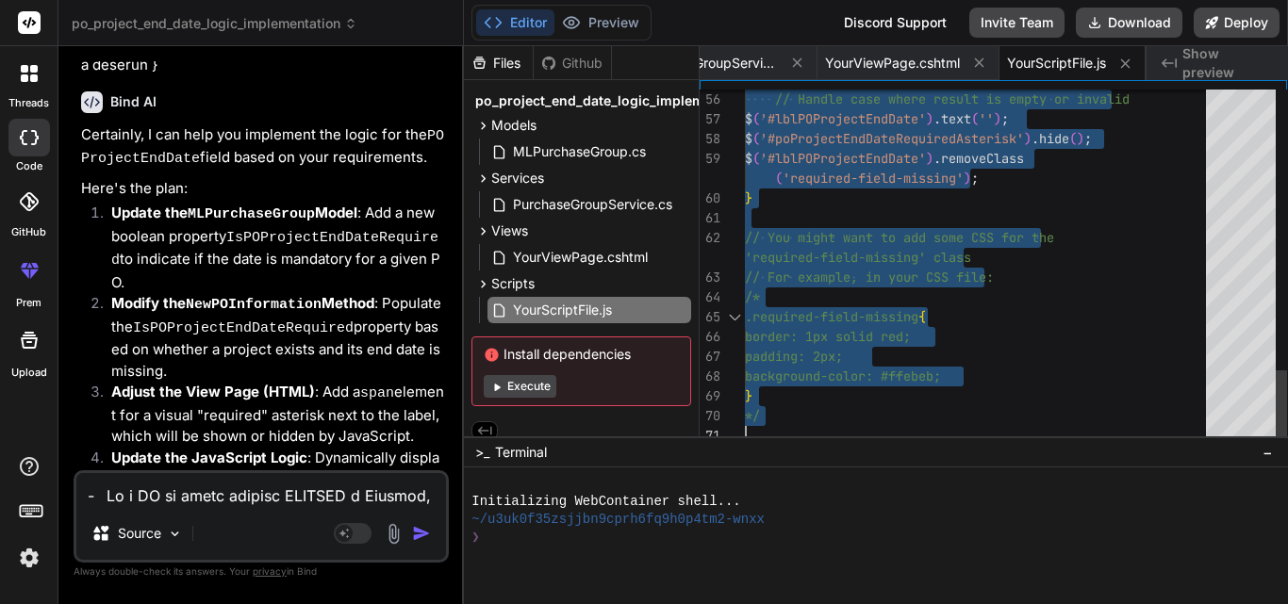
type textarea "// POProjectEndDate: null, // IsPOProjectEndDateRequired: false, // ProjectId: …"
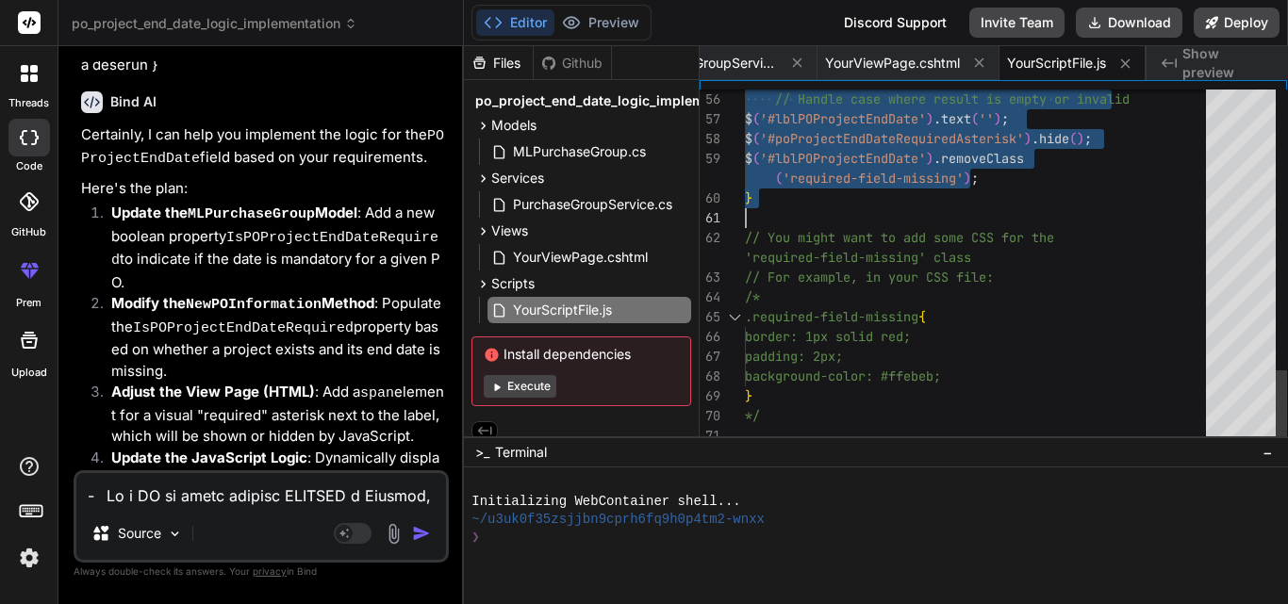
drag, startPoint x: 747, startPoint y: 277, endPoint x: 907, endPoint y: 211, distance: 173.3
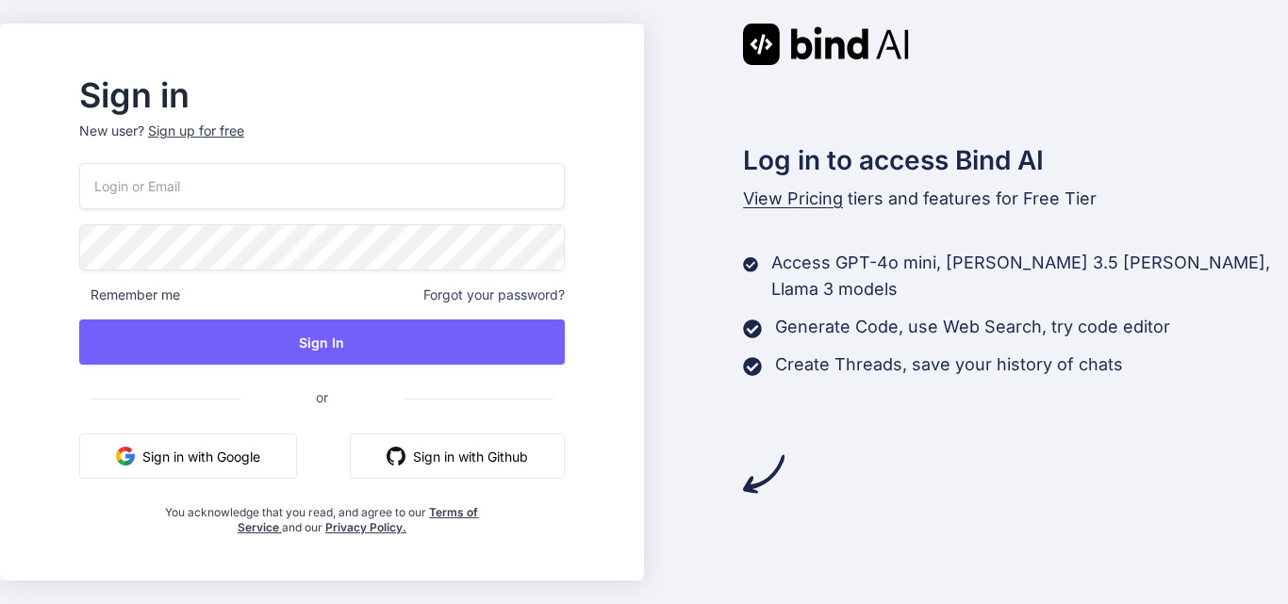
click at [343, 196] on input "email" at bounding box center [321, 186] width 485 height 46
type input "priyanka@yopmail.com"
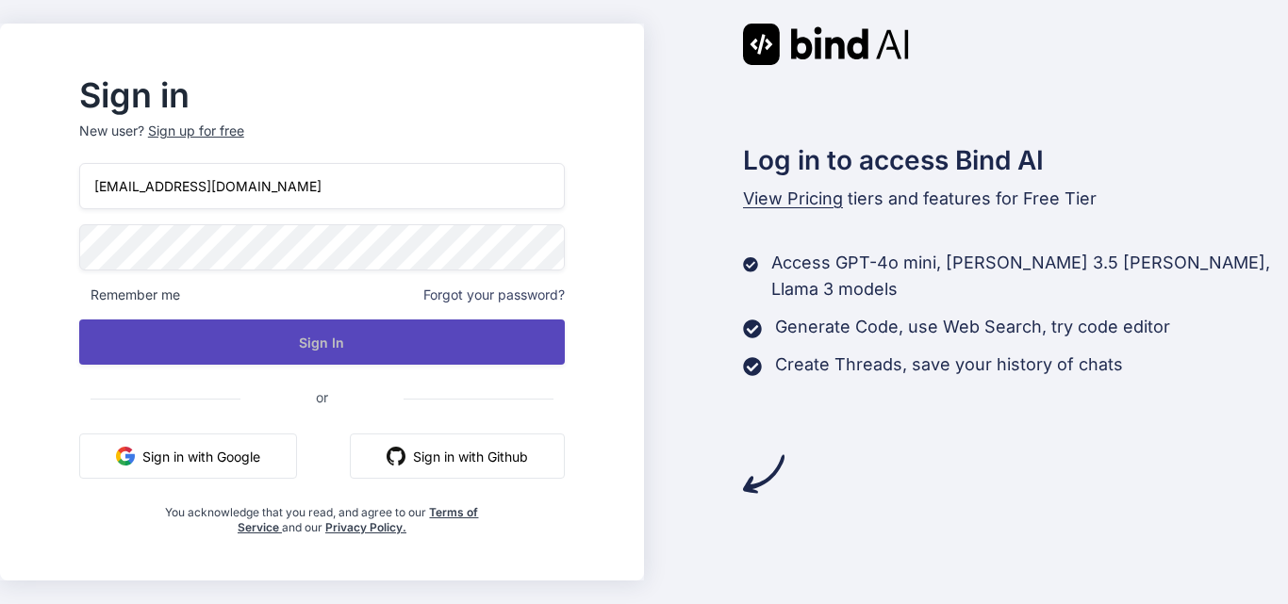
click at [314, 327] on button "Sign In" at bounding box center [321, 342] width 485 height 45
